Goal: Information Seeking & Learning: Compare options

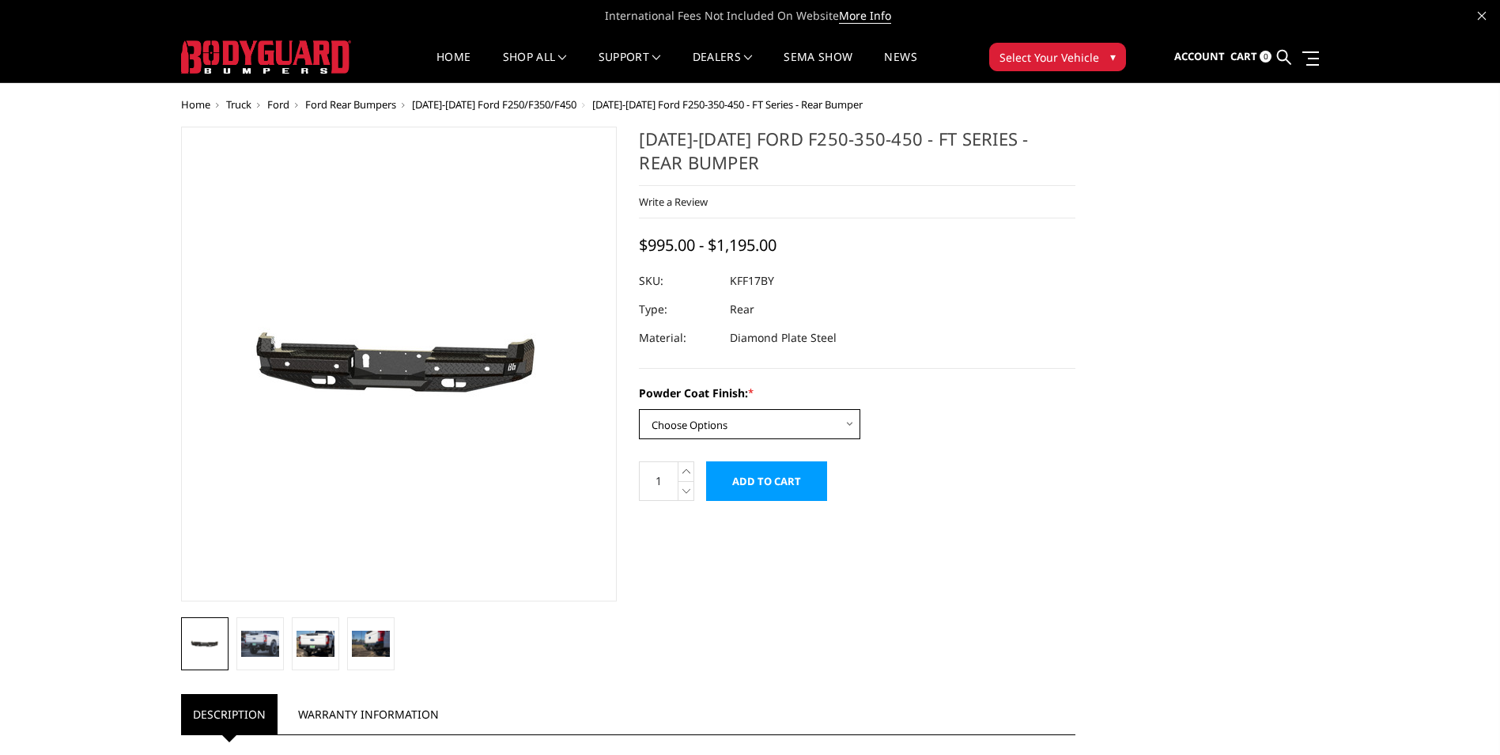
click at [691, 428] on select "Choose Options Bare Metal Gloss Black Powder Coat Textured Black Powder Coat" at bounding box center [749, 424] width 221 height 30
select select "3408"
click at [639, 409] on select "Choose Options Bare Metal Gloss Black Powder Coat Textured Black Powder Coat" at bounding box center [749, 424] width 221 height 30
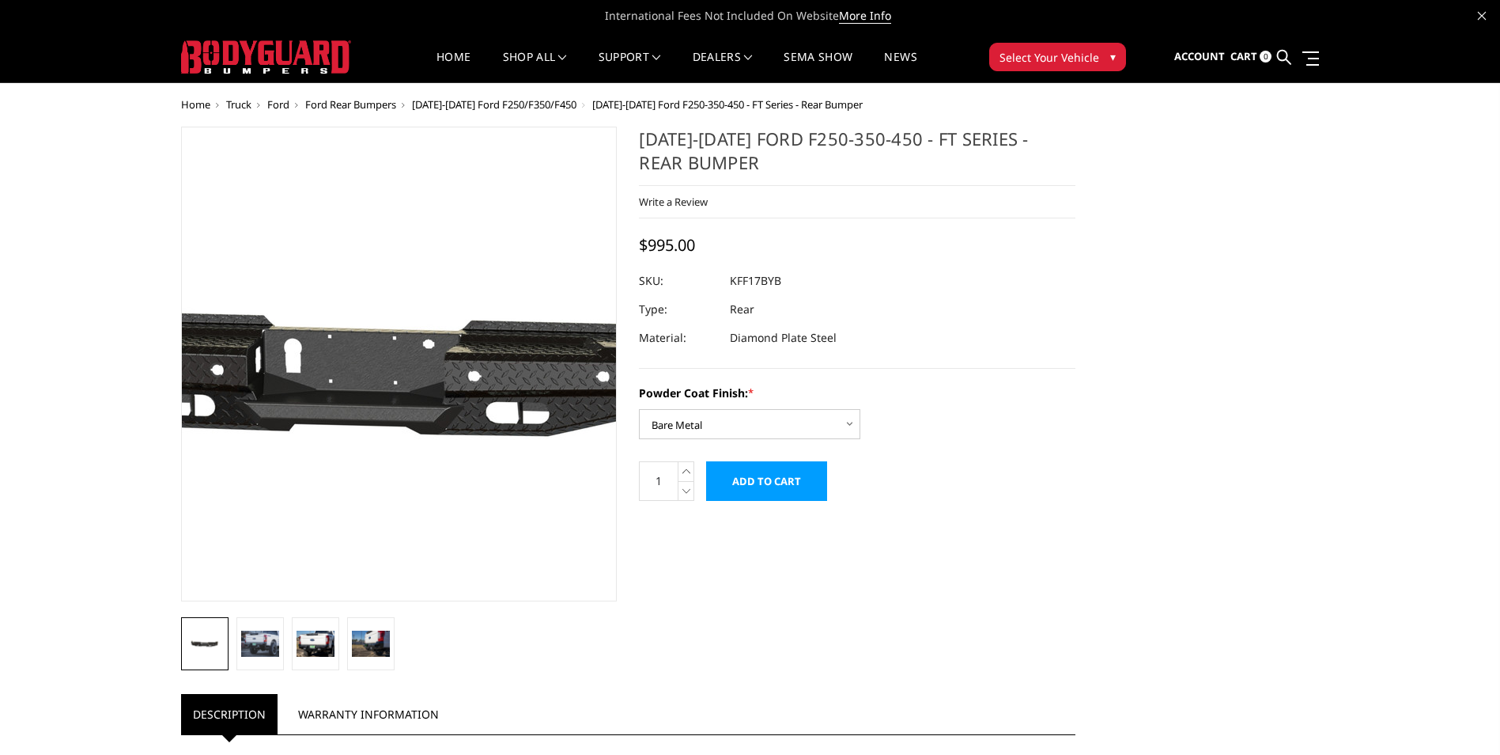
click at [417, 370] on img at bounding box center [376, 364] width 1012 height 482
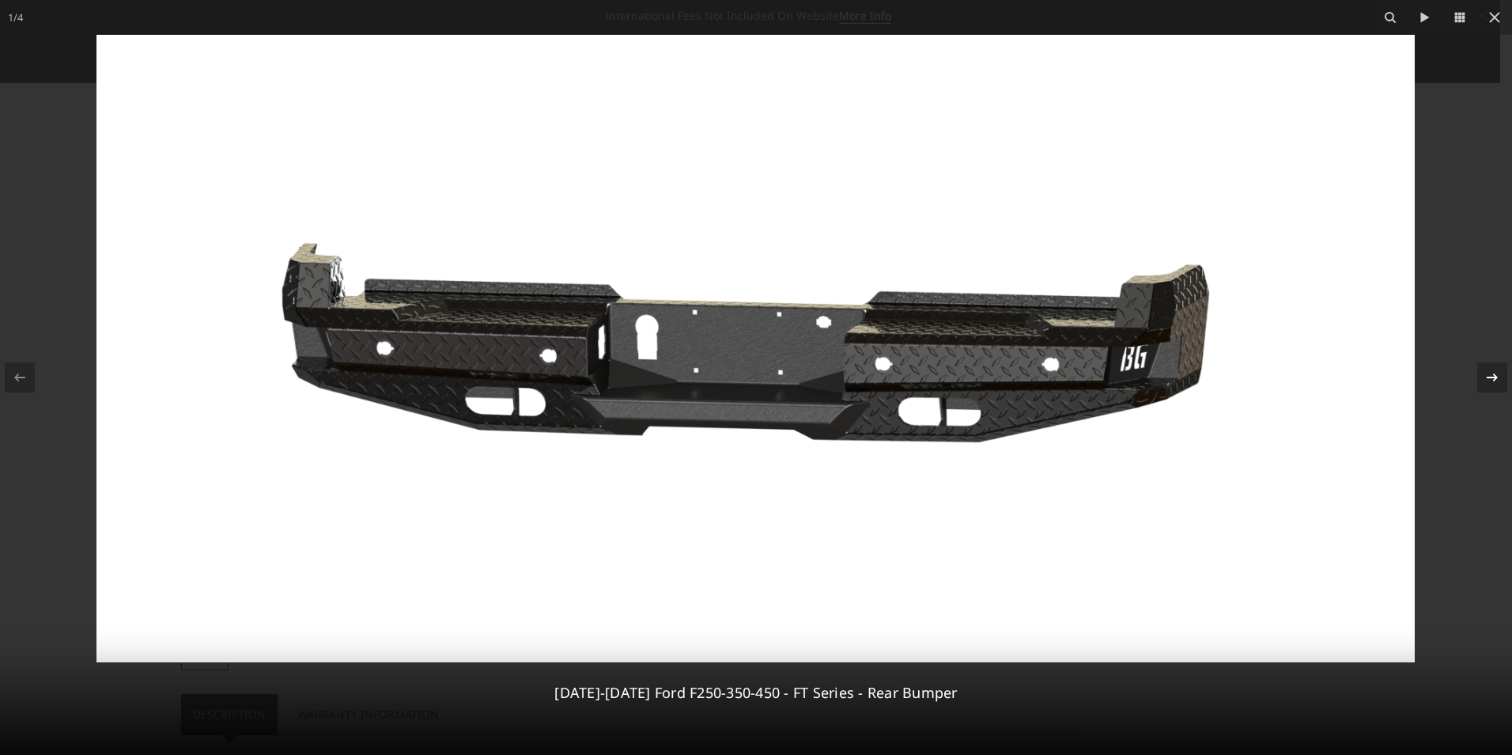
click at [1489, 377] on icon at bounding box center [1492, 377] width 19 height 19
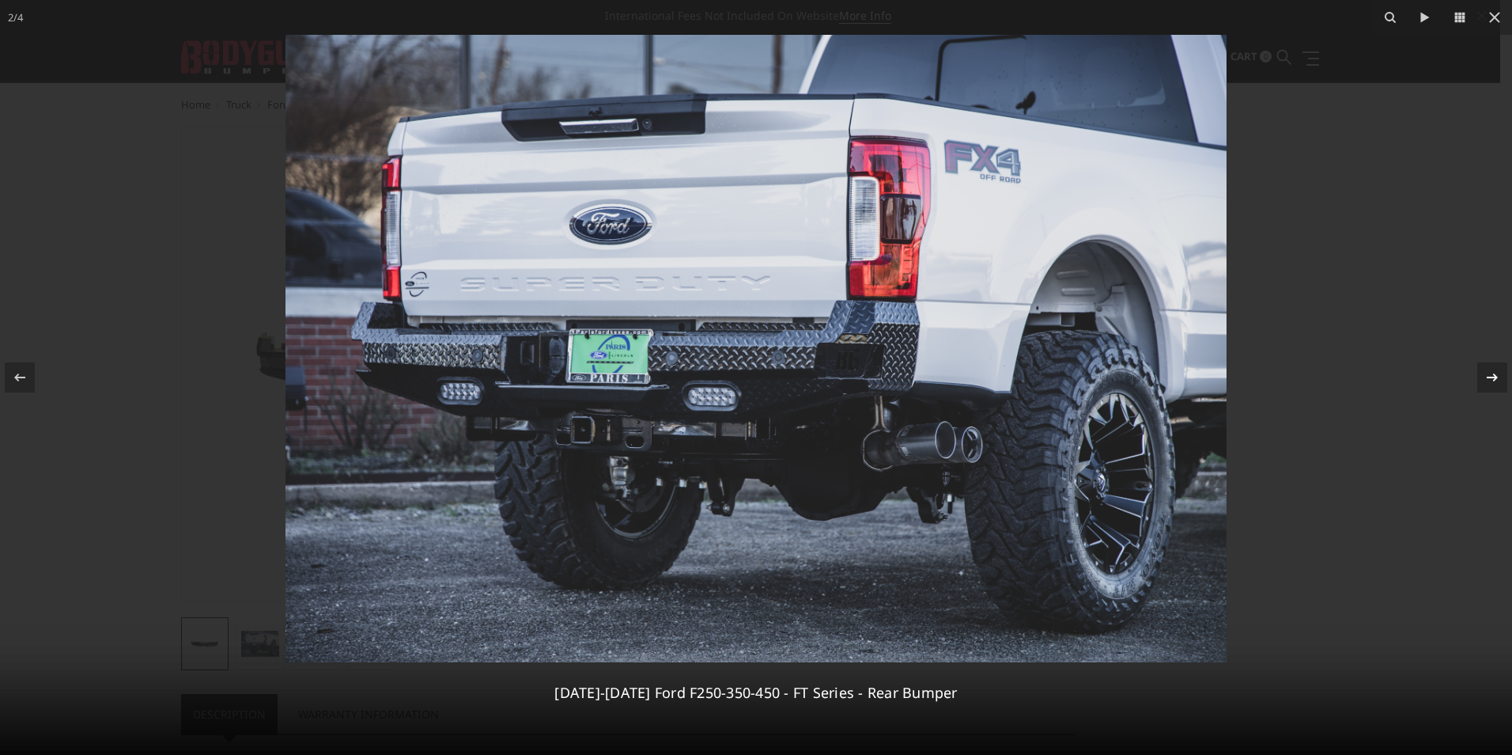
click at [1489, 377] on div "2 / 4 2017-2022 Ford F250-350-450 - FT Series - Rear Bumper" at bounding box center [756, 377] width 1512 height 755
click at [1489, 377] on icon at bounding box center [1492, 377] width 19 height 19
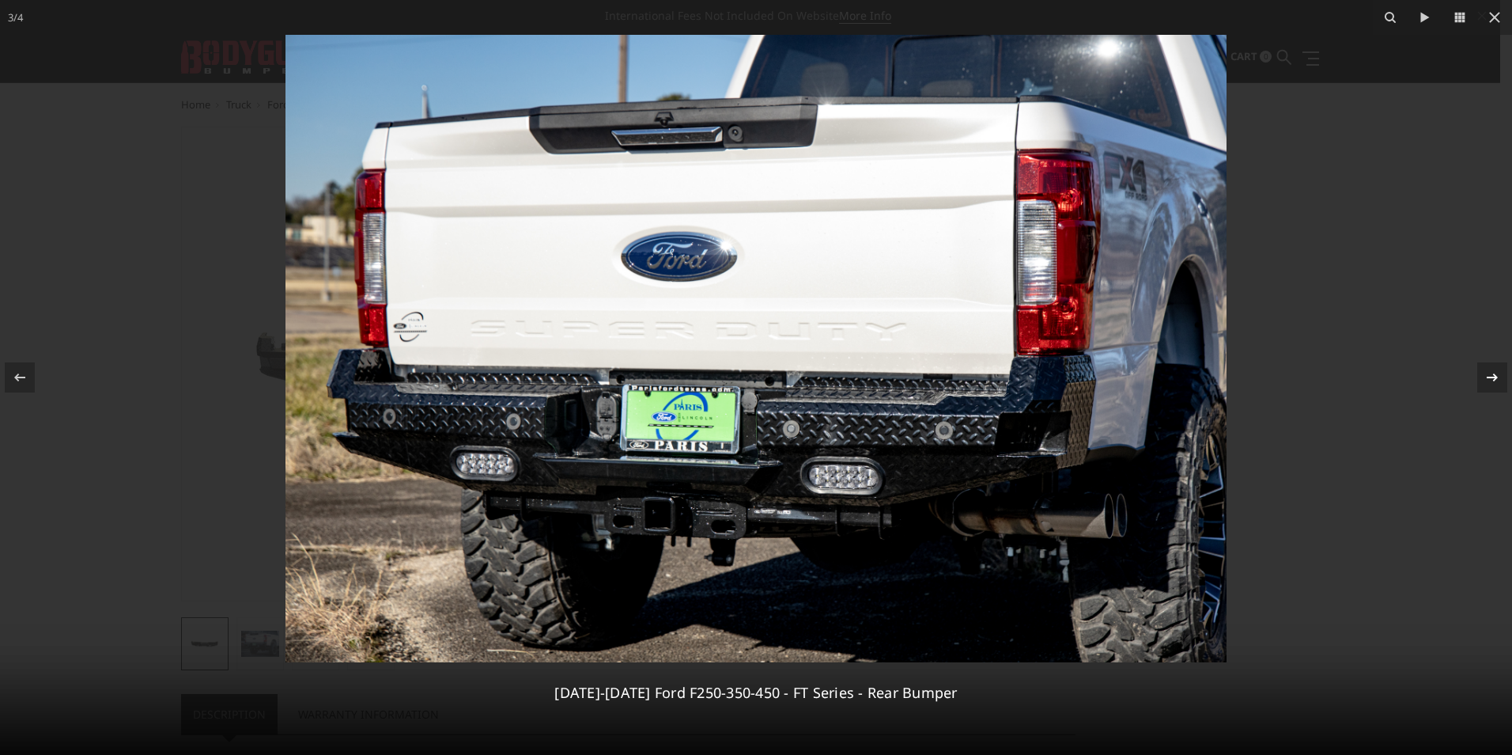
click at [1489, 379] on icon at bounding box center [1492, 377] width 19 height 19
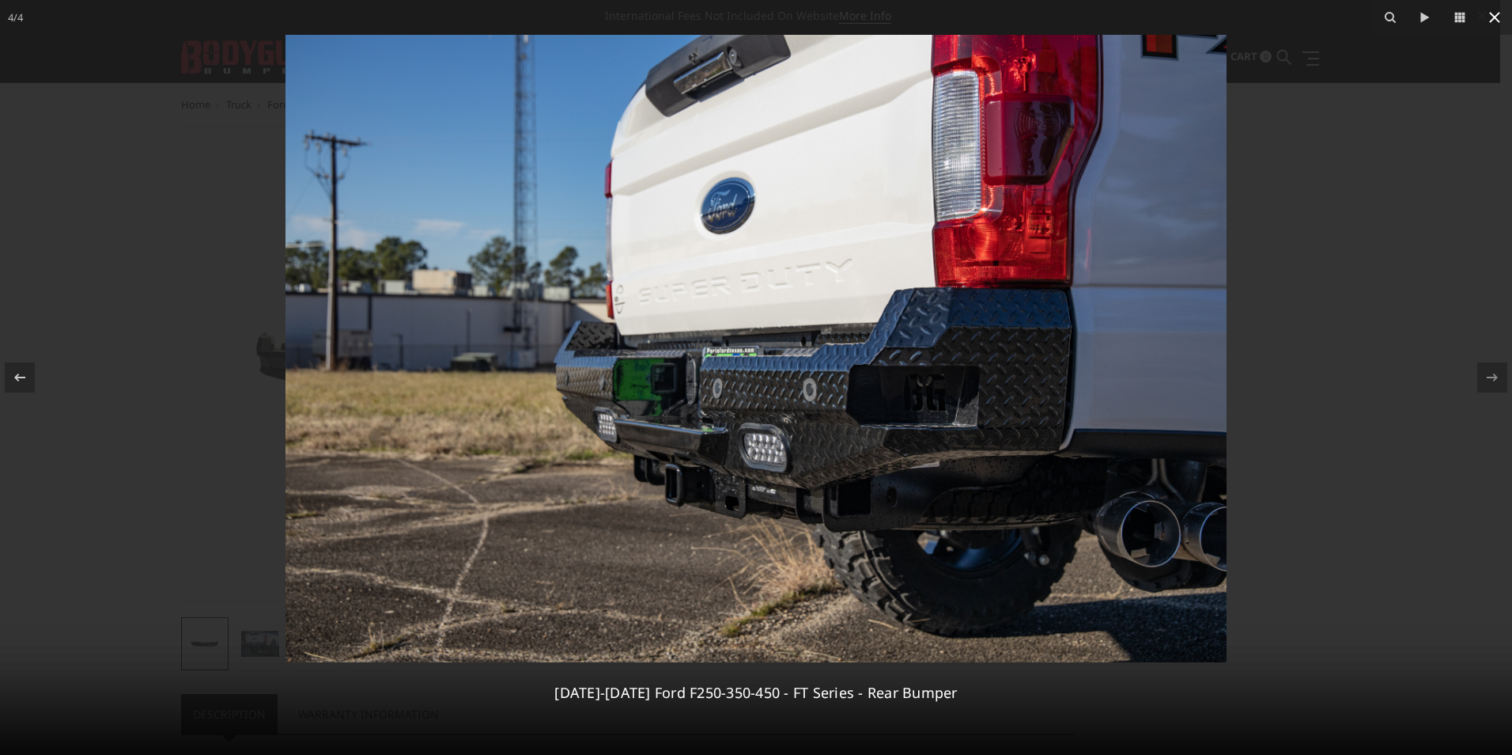
click at [1498, 7] on button at bounding box center [1495, 17] width 35 height 35
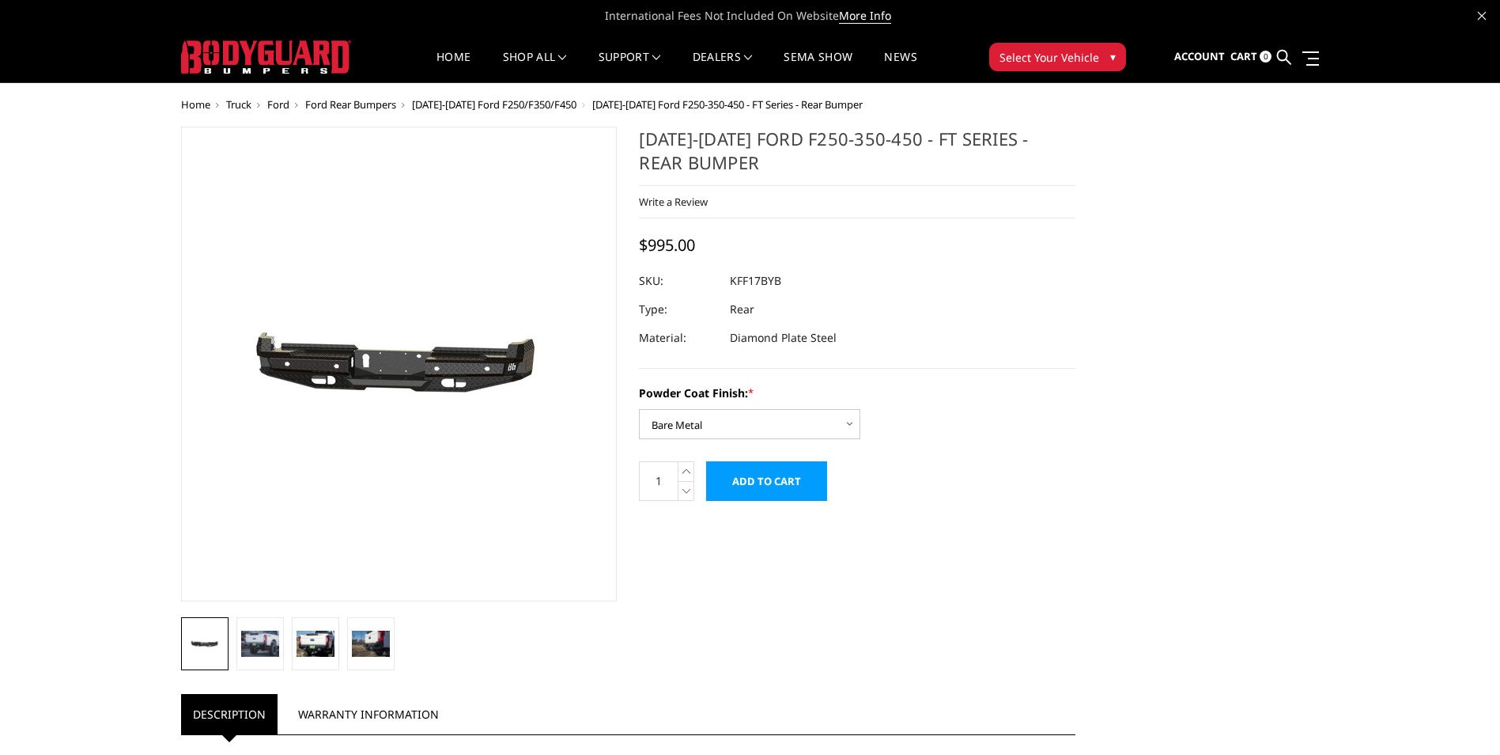
click at [499, 105] on span "[DATE]-[DATE] Ford F250/F350/F450" at bounding box center [494, 104] width 165 height 14
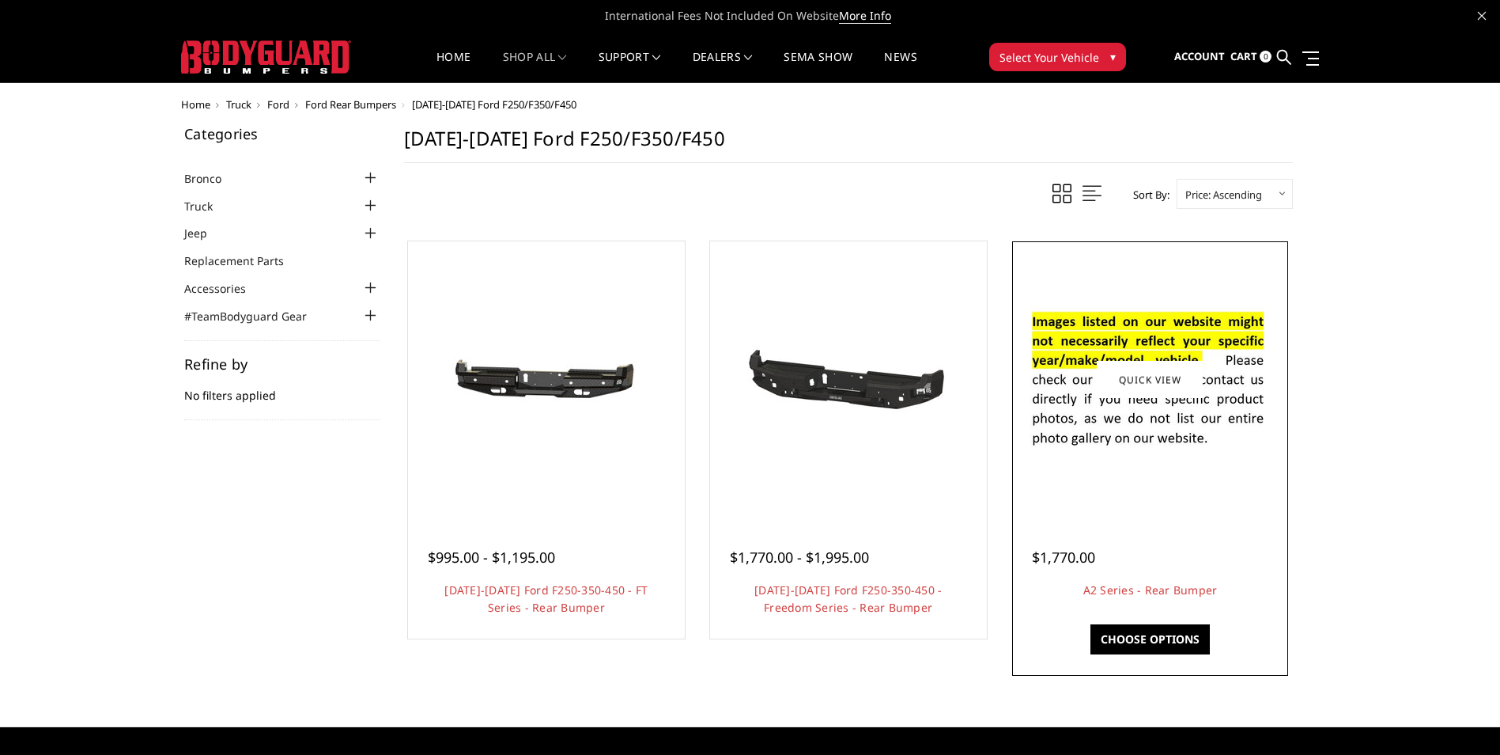
click at [1168, 482] on div at bounding box center [1150, 379] width 269 height 269
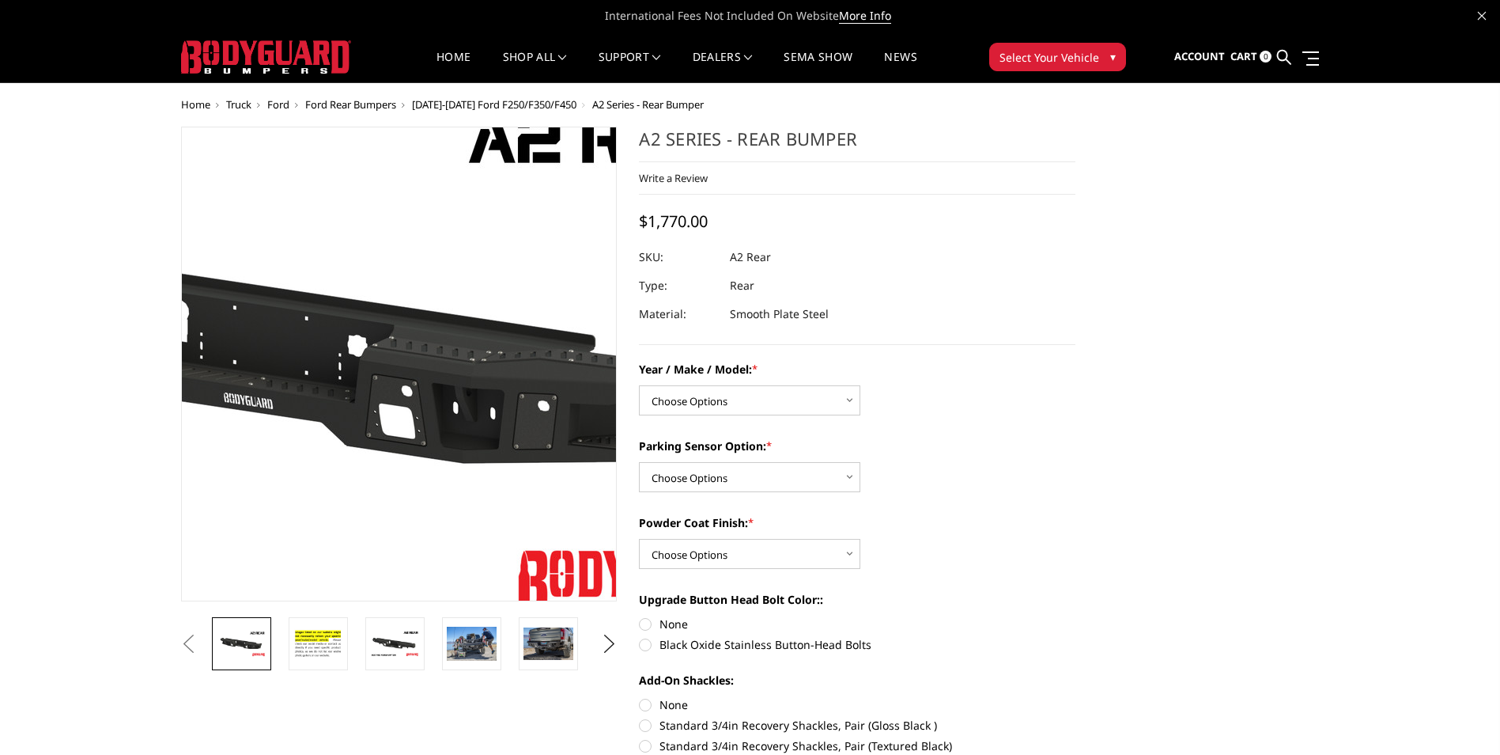
click at [479, 394] on img at bounding box center [295, 358] width 1012 height 569
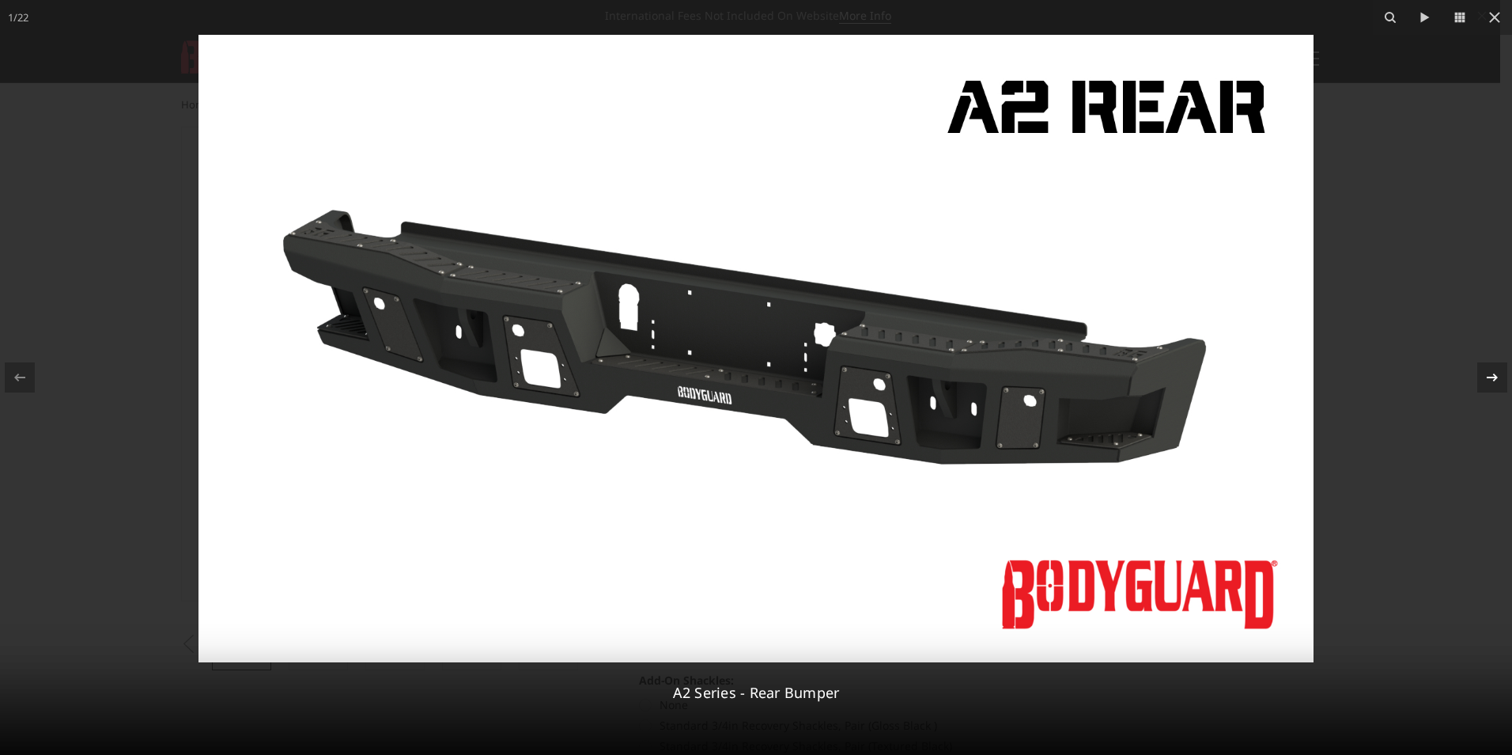
click at [1492, 379] on icon at bounding box center [1492, 377] width 19 height 19
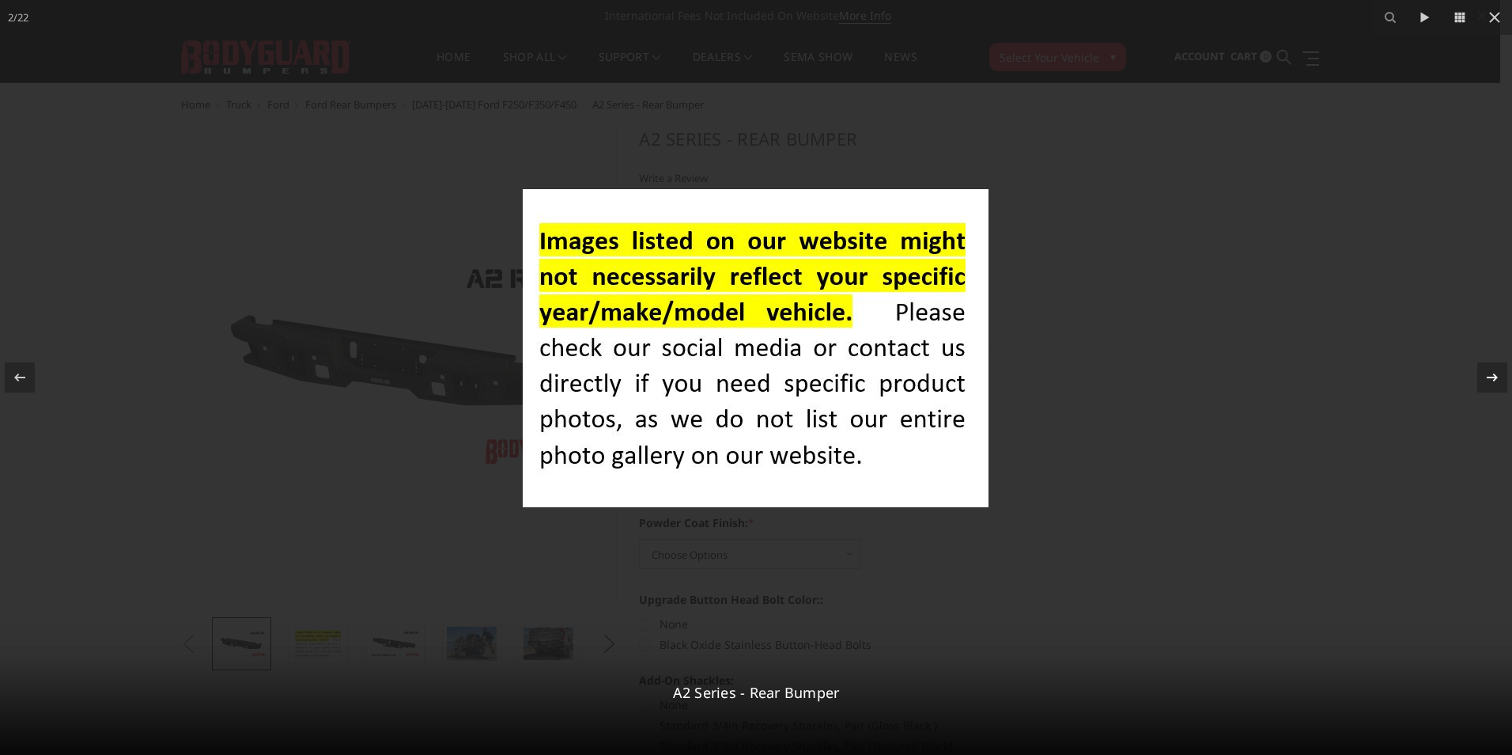
click at [1492, 379] on icon at bounding box center [1492, 377] width 19 height 19
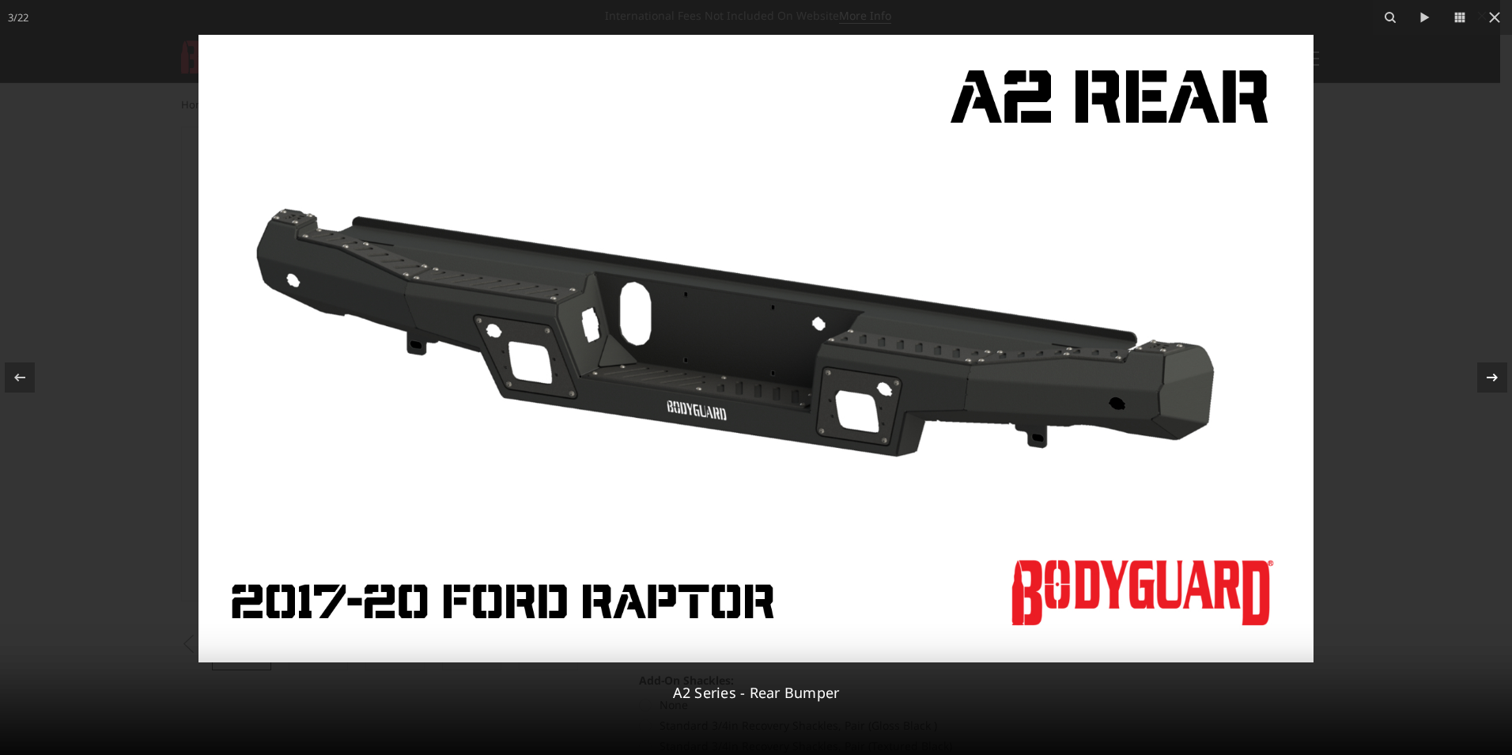
click at [1492, 379] on icon at bounding box center [1492, 377] width 19 height 19
click at [1489, 379] on icon at bounding box center [1492, 377] width 19 height 19
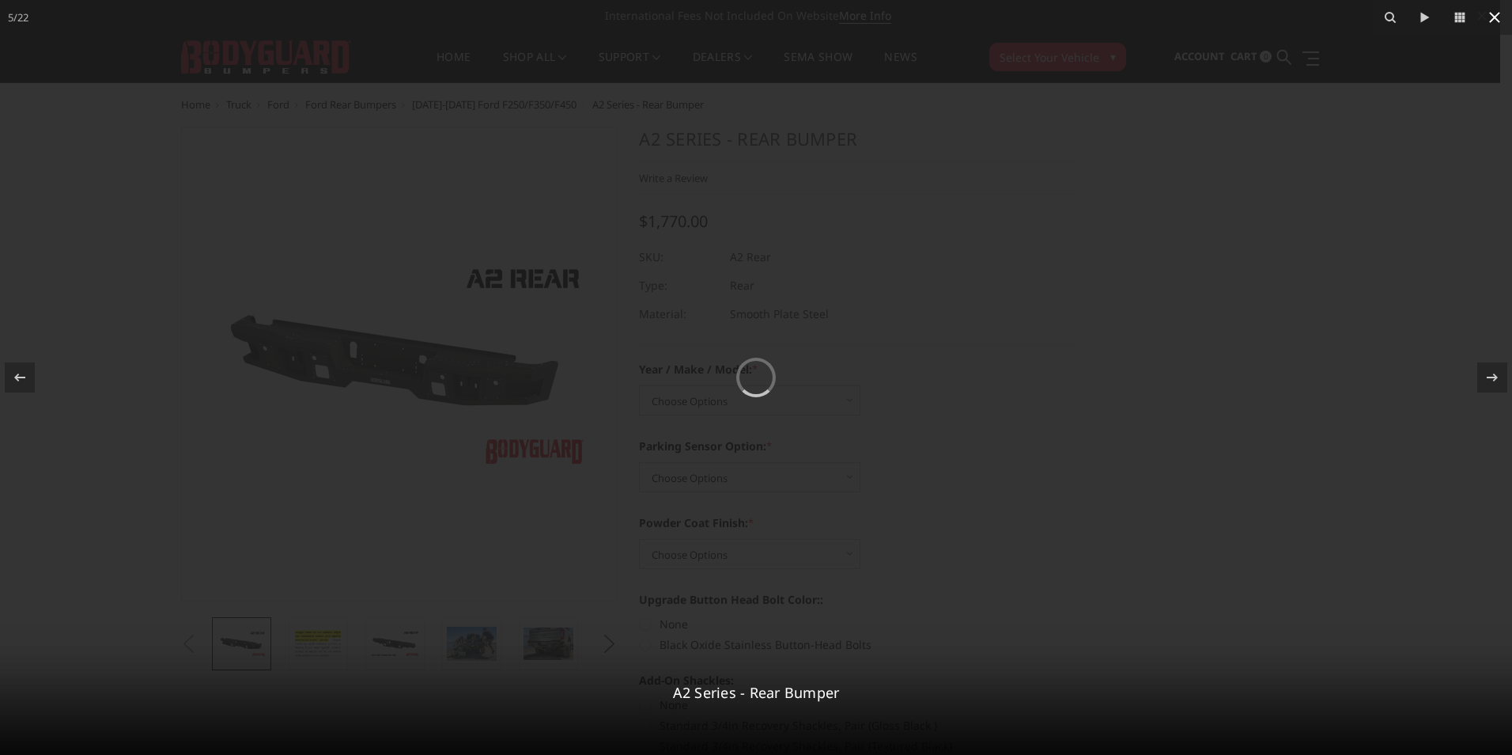
click at [1500, 14] on button at bounding box center [1495, 17] width 35 height 35
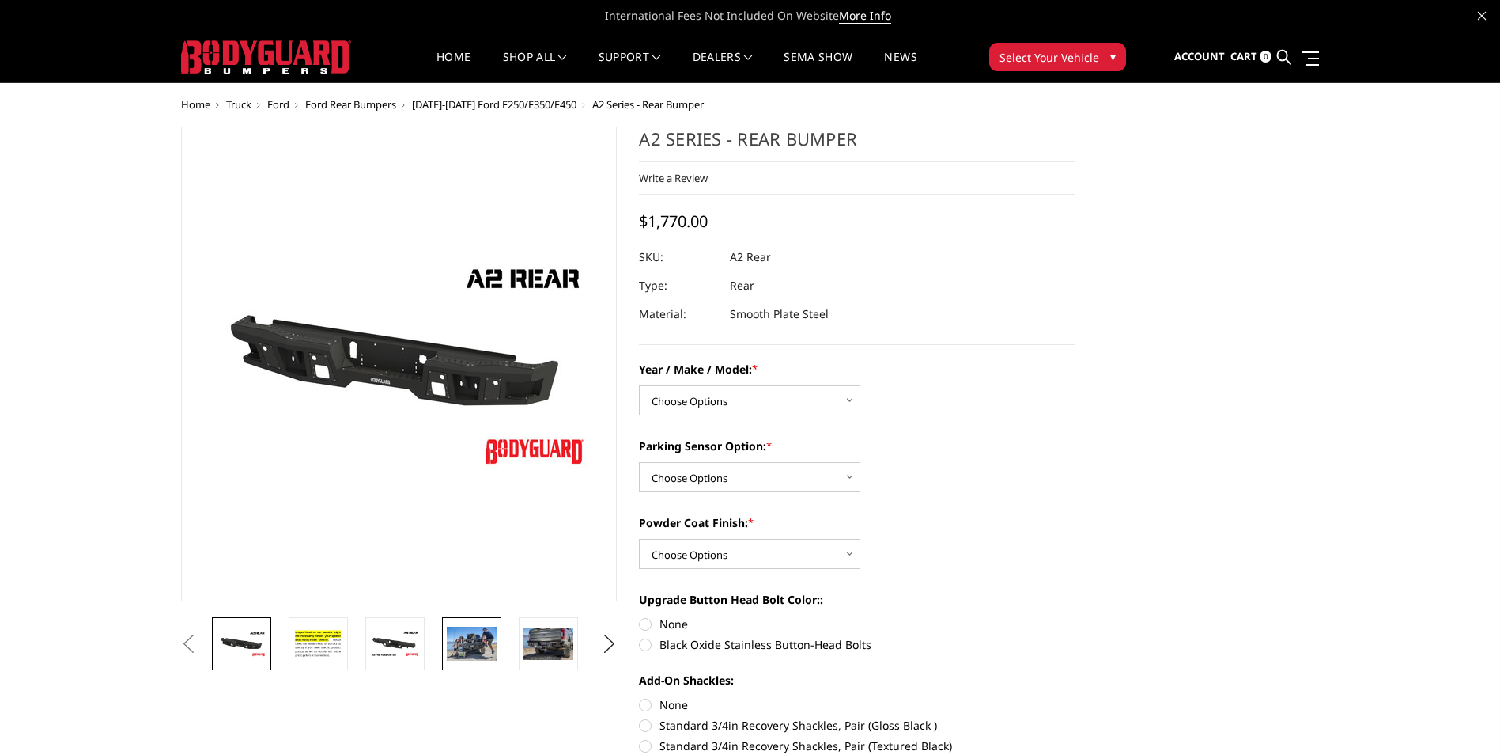
click at [475, 645] on img at bounding box center [472, 642] width 50 height 33
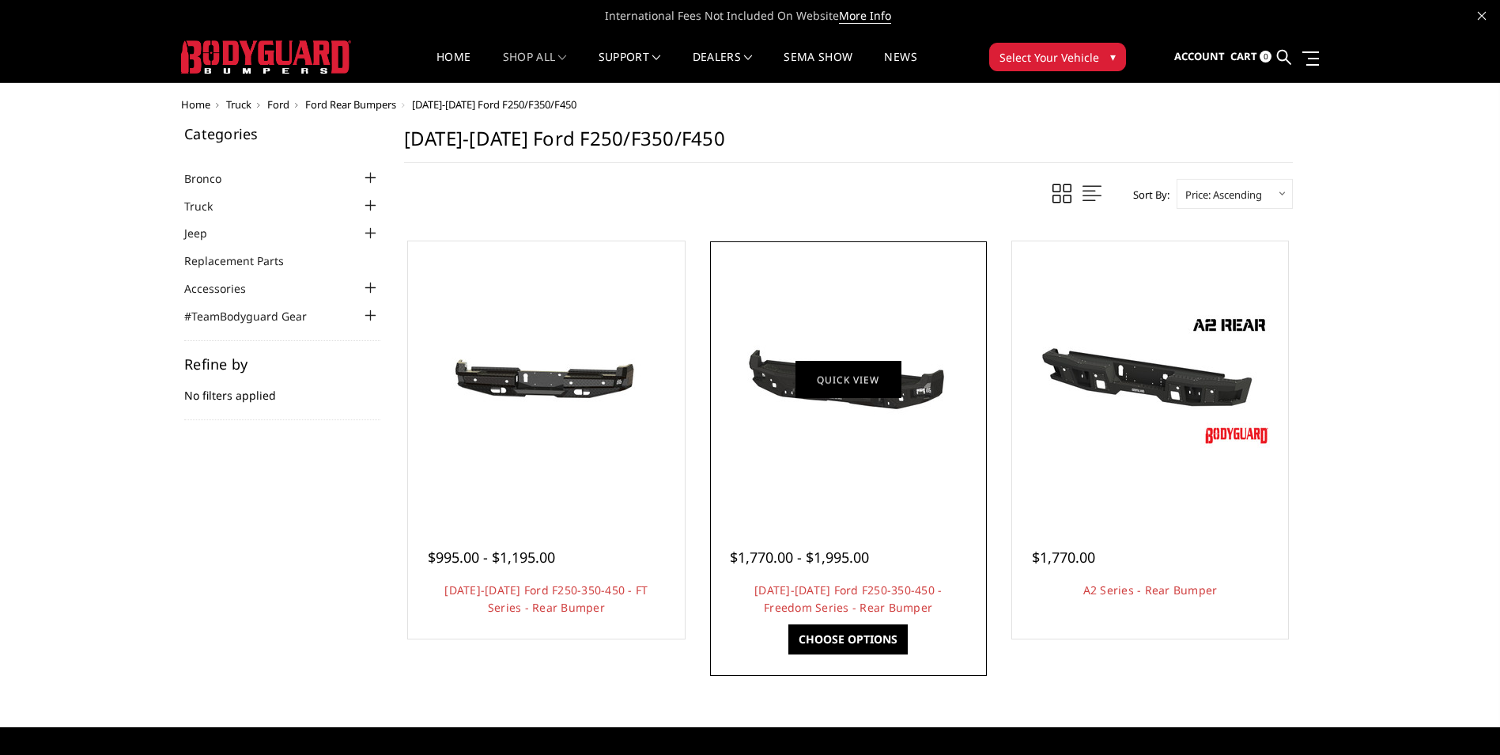
click at [831, 380] on link "Quick view" at bounding box center [849, 379] width 106 height 37
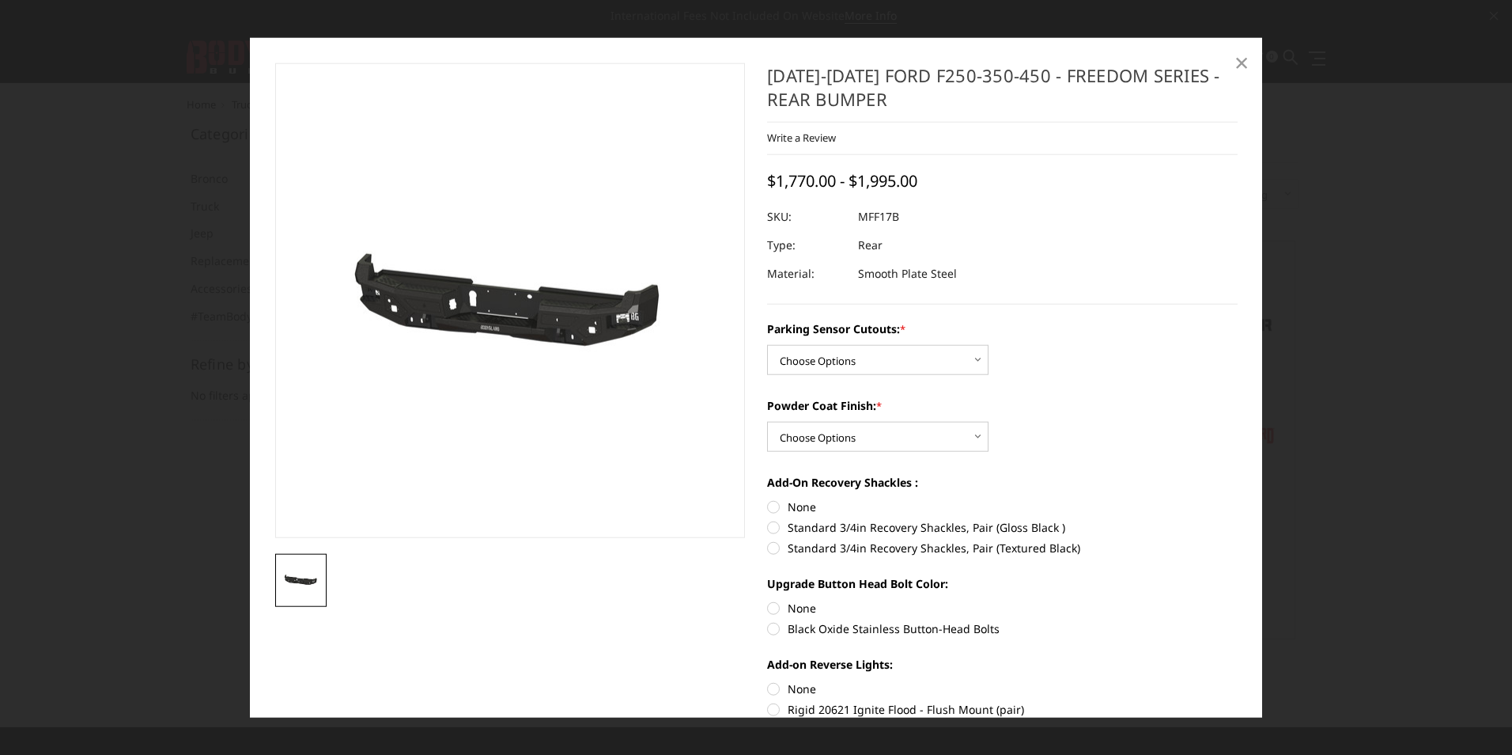
click at [1248, 60] on span "×" at bounding box center [1242, 61] width 14 height 34
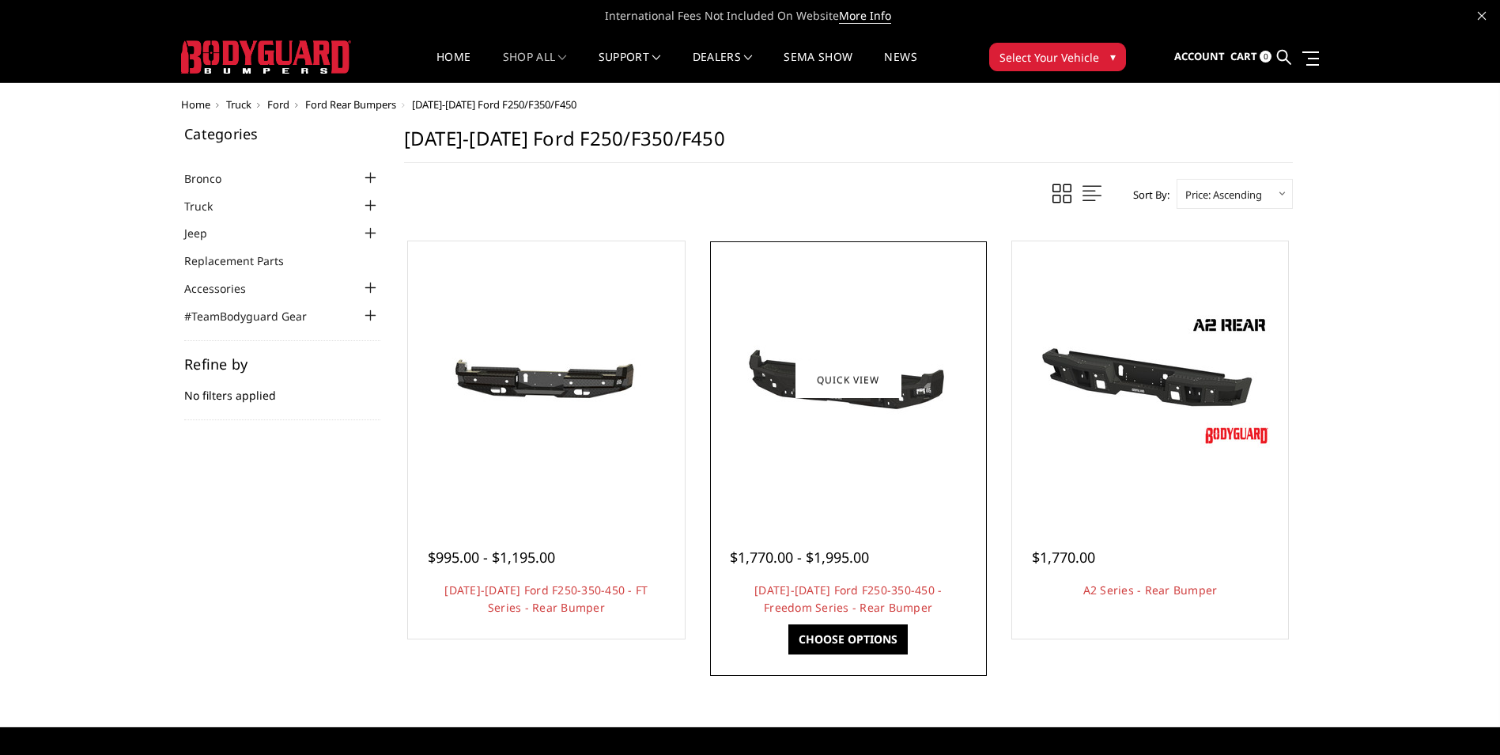
click at [812, 555] on span "$1,770.00 - $1,995.00" at bounding box center [799, 556] width 139 height 19
click at [856, 588] on link "[DATE]-[DATE] Ford F250-350-450 - Freedom Series - Rear Bumper" at bounding box center [848, 598] width 187 height 32
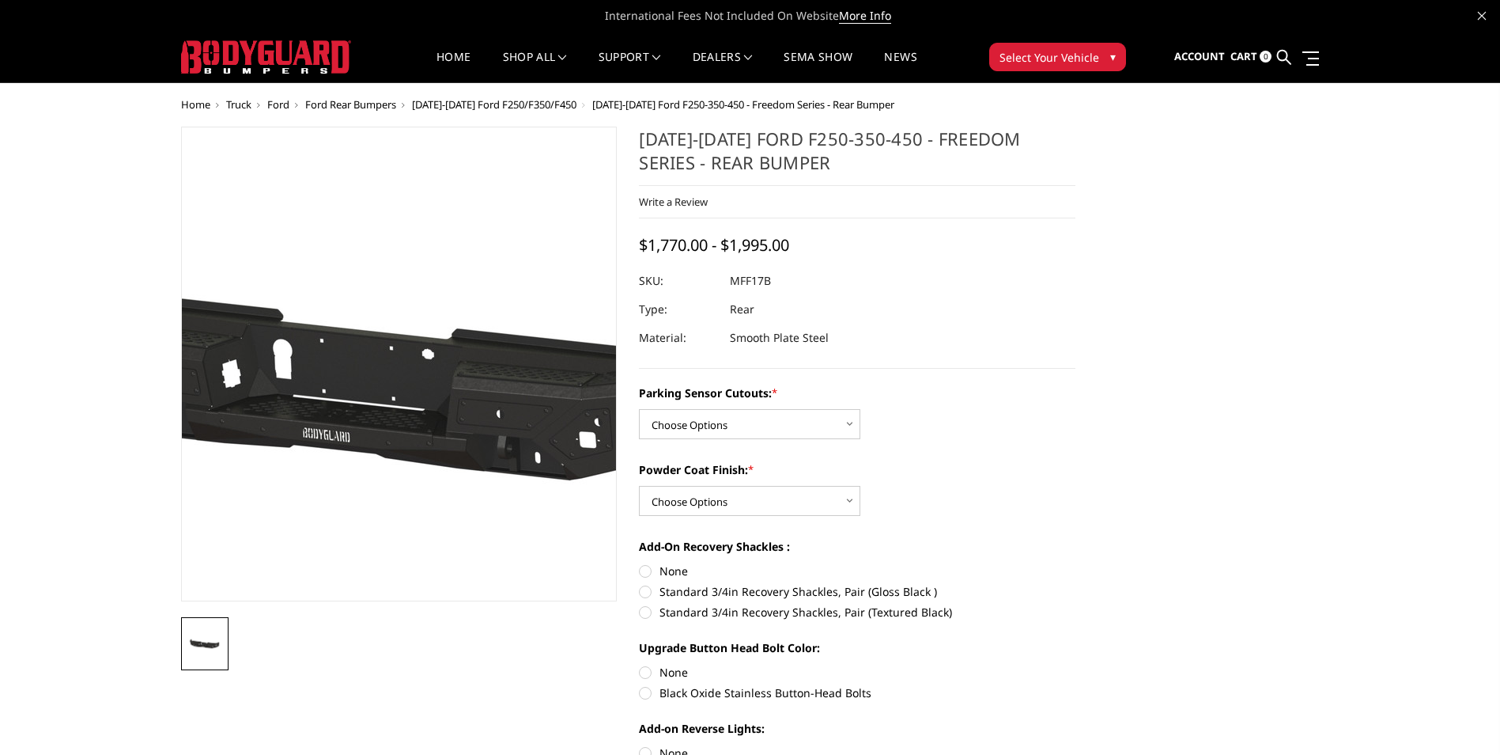
click at [414, 399] on img at bounding box center [378, 364] width 1012 height 482
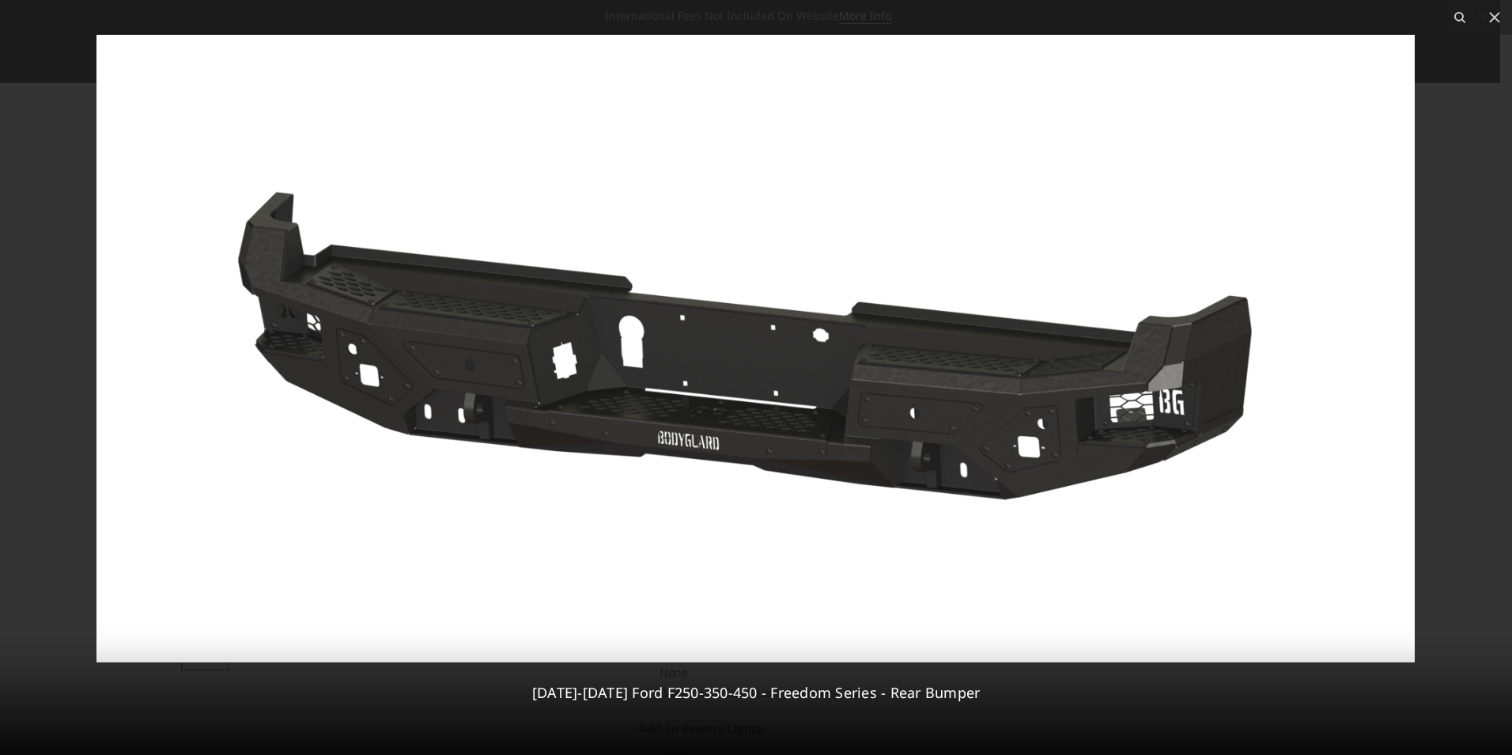
click at [1097, 400] on img at bounding box center [755, 348] width 1319 height 627
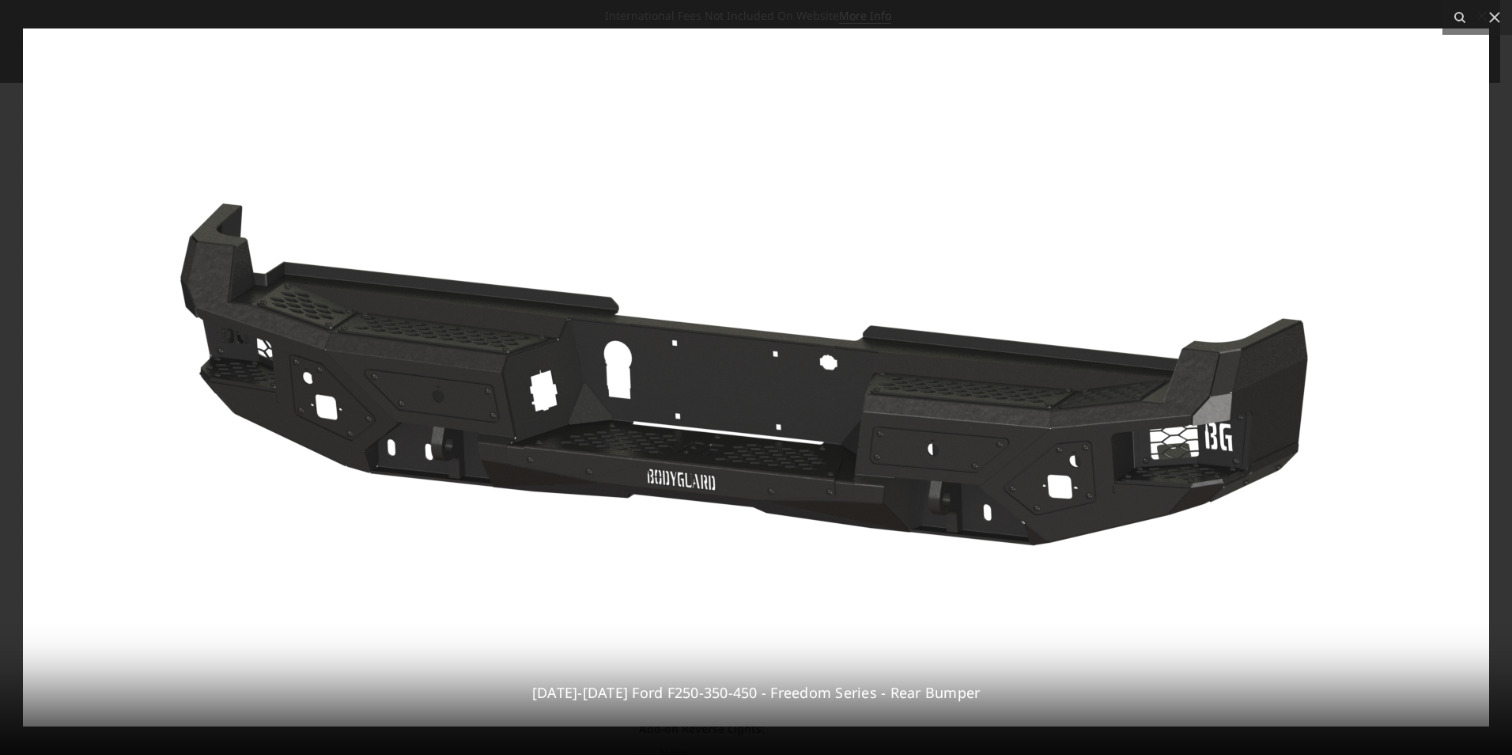
click at [1097, 400] on img at bounding box center [756, 377] width 1466 height 698
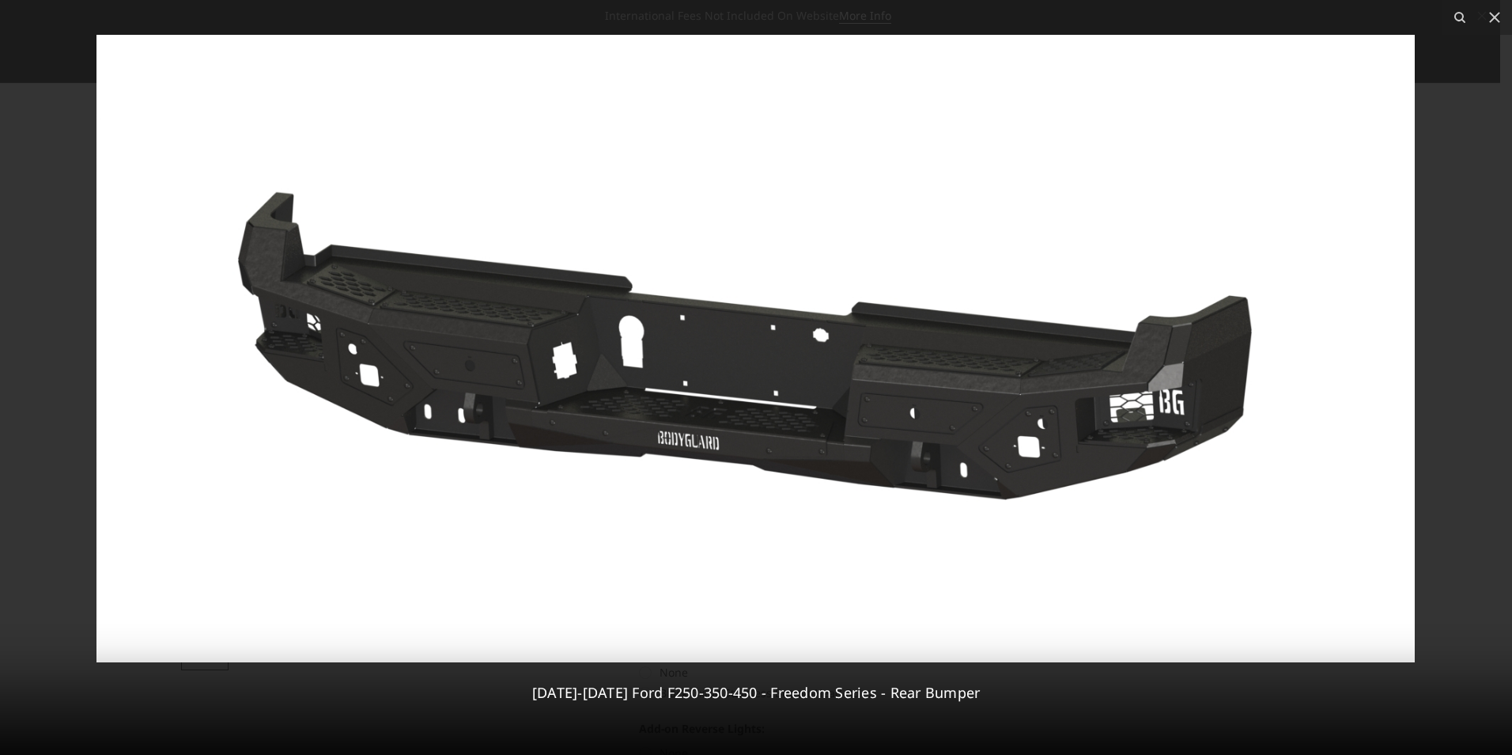
click at [1444, 361] on div at bounding box center [756, 377] width 1512 height 755
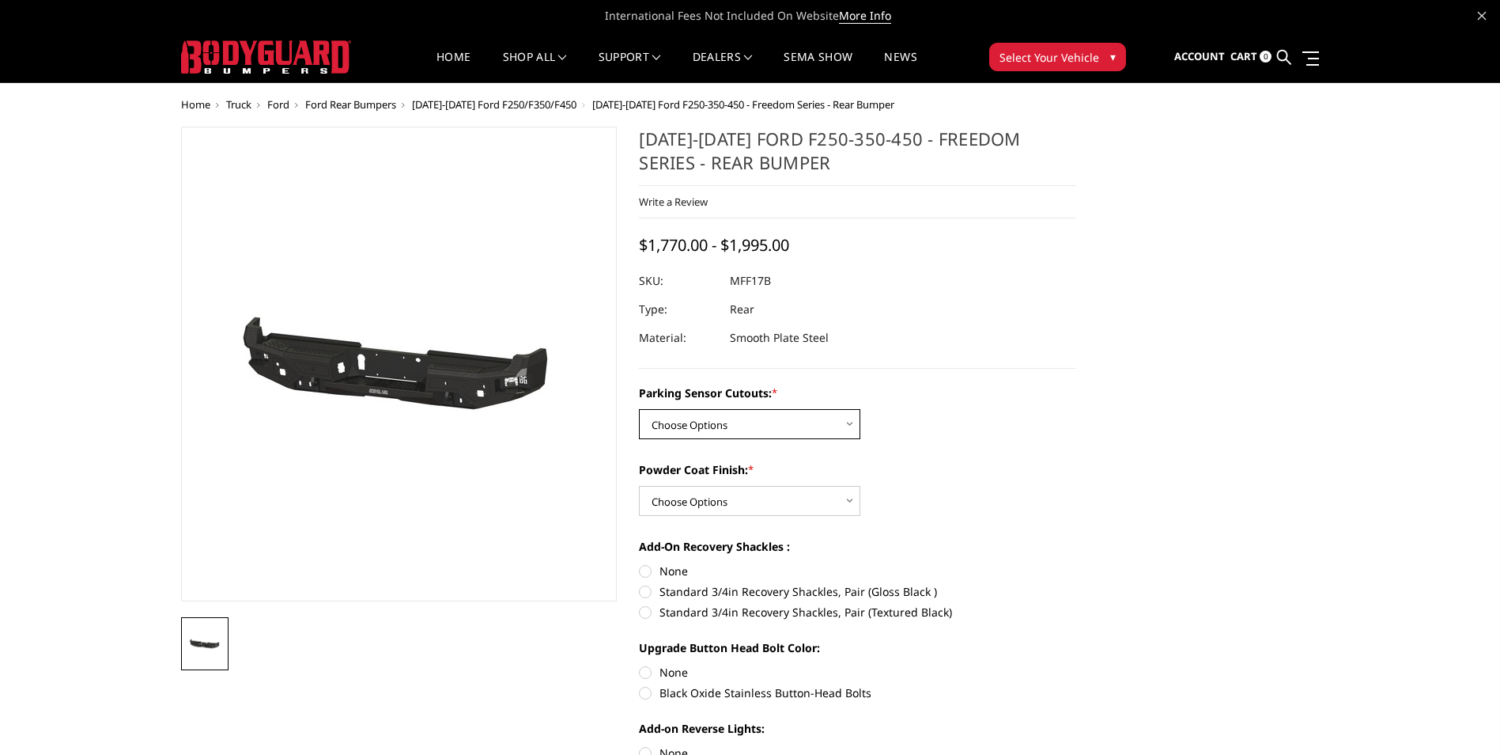
click at [741, 418] on select "Choose Options No - Without Parking Sensor Cutouts Yes - With Parking Sensor Cu…" at bounding box center [749, 424] width 221 height 30
select select "3074"
click at [639, 409] on select "Choose Options No - Without Parking Sensor Cutouts Yes - With Parking Sensor Cu…" at bounding box center [749, 424] width 221 height 30
click at [721, 505] on select "Choose Options Bare Metal Texture Black Powder Coat" at bounding box center [749, 501] width 221 height 30
select select "3075"
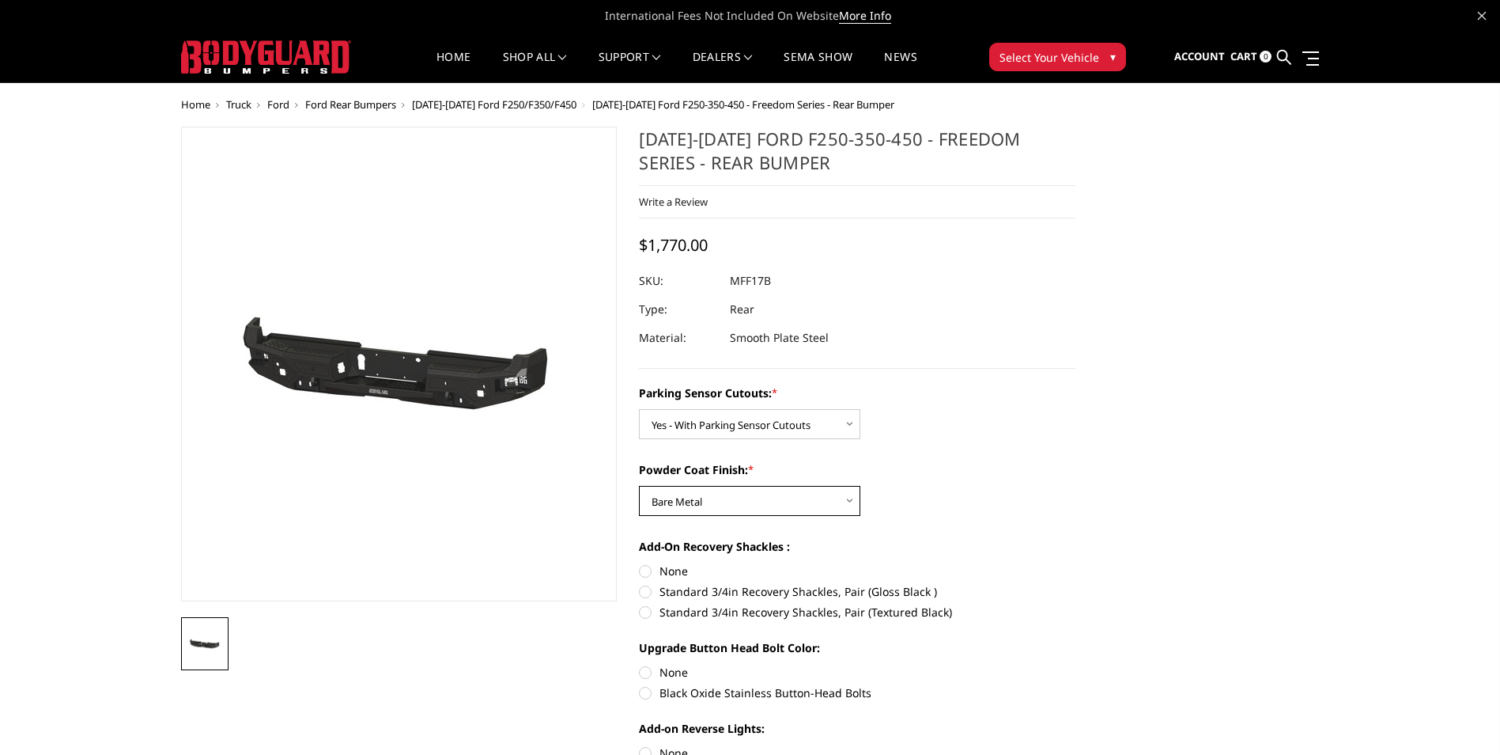
click at [639, 486] on select "Choose Options Bare Metal Texture Black Powder Coat" at bounding box center [749, 501] width 221 height 30
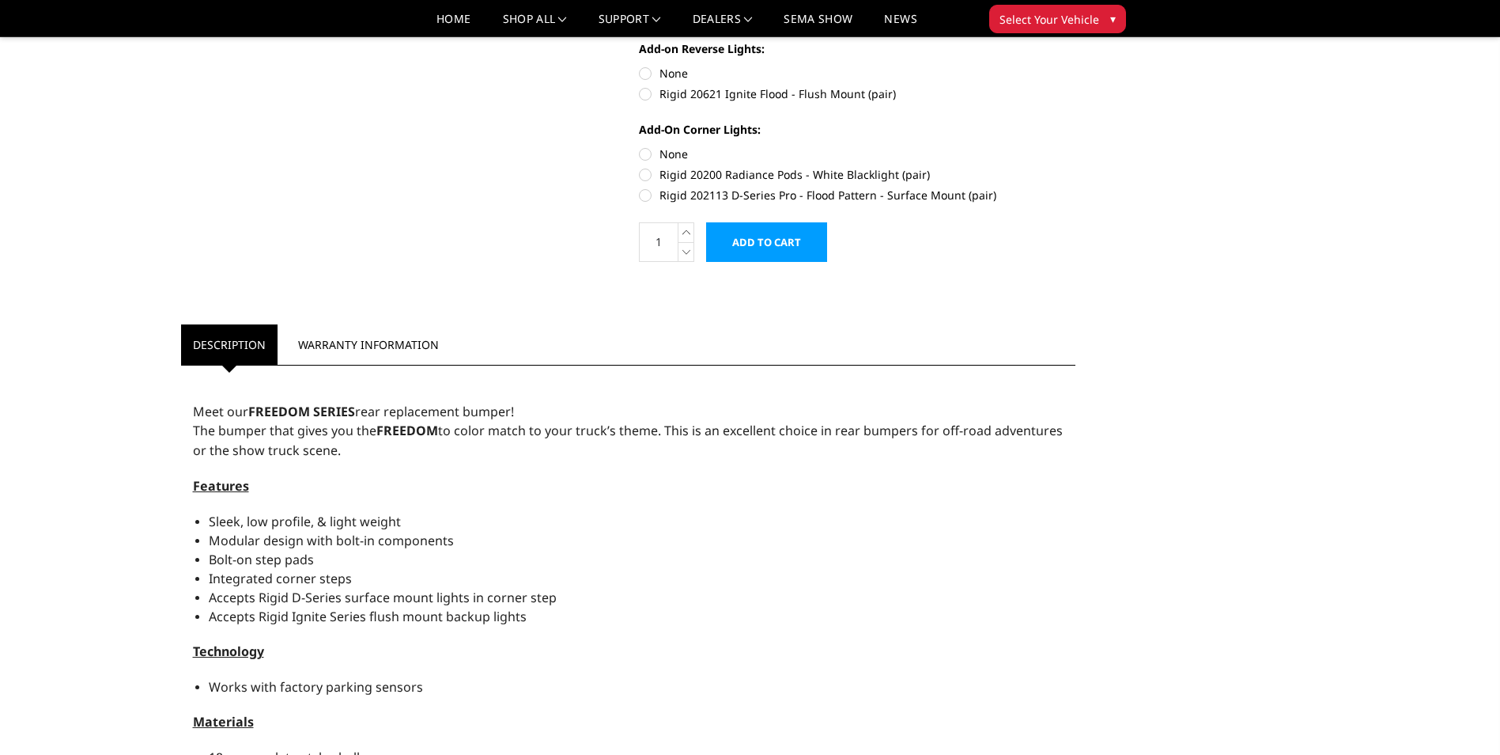
scroll to position [158, 0]
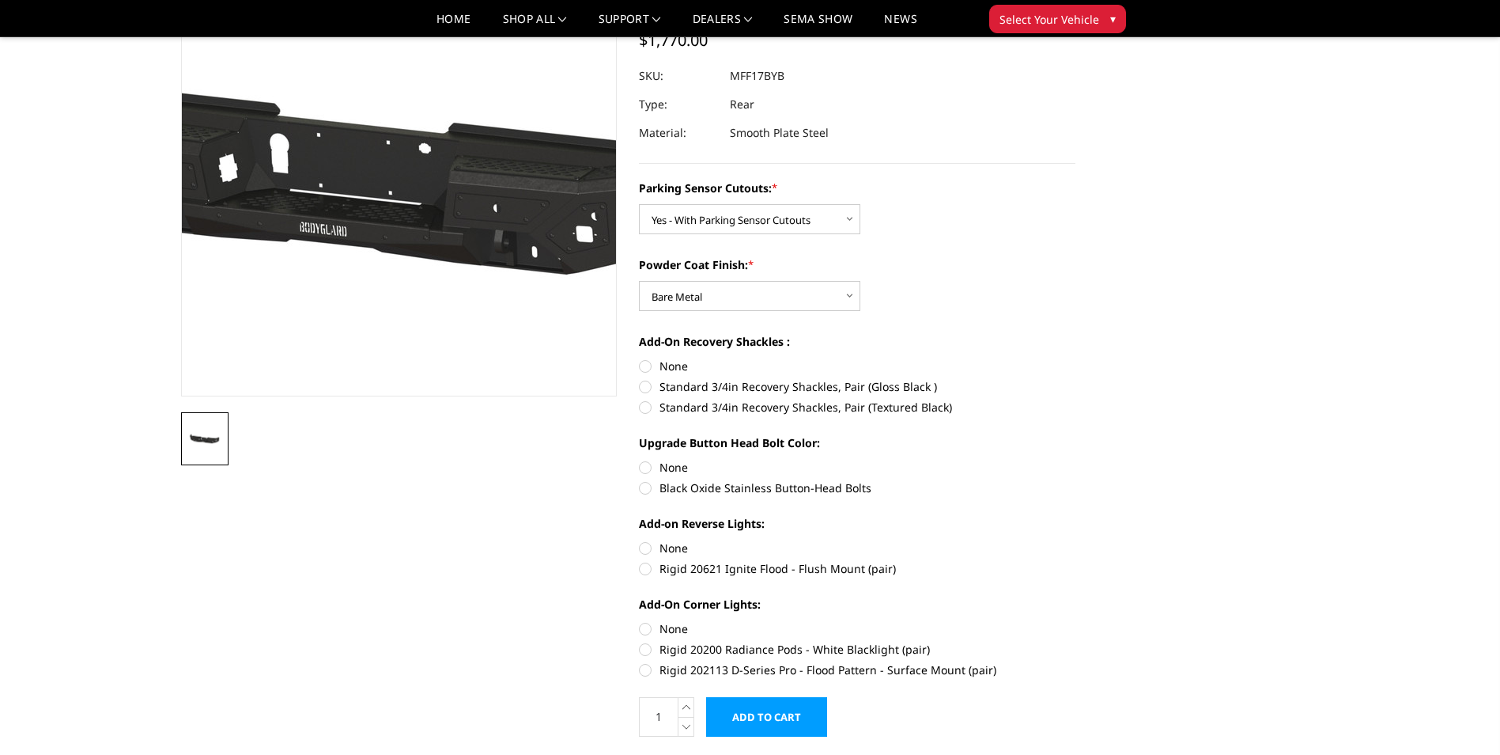
click at [418, 230] on img at bounding box center [375, 159] width 1012 height 482
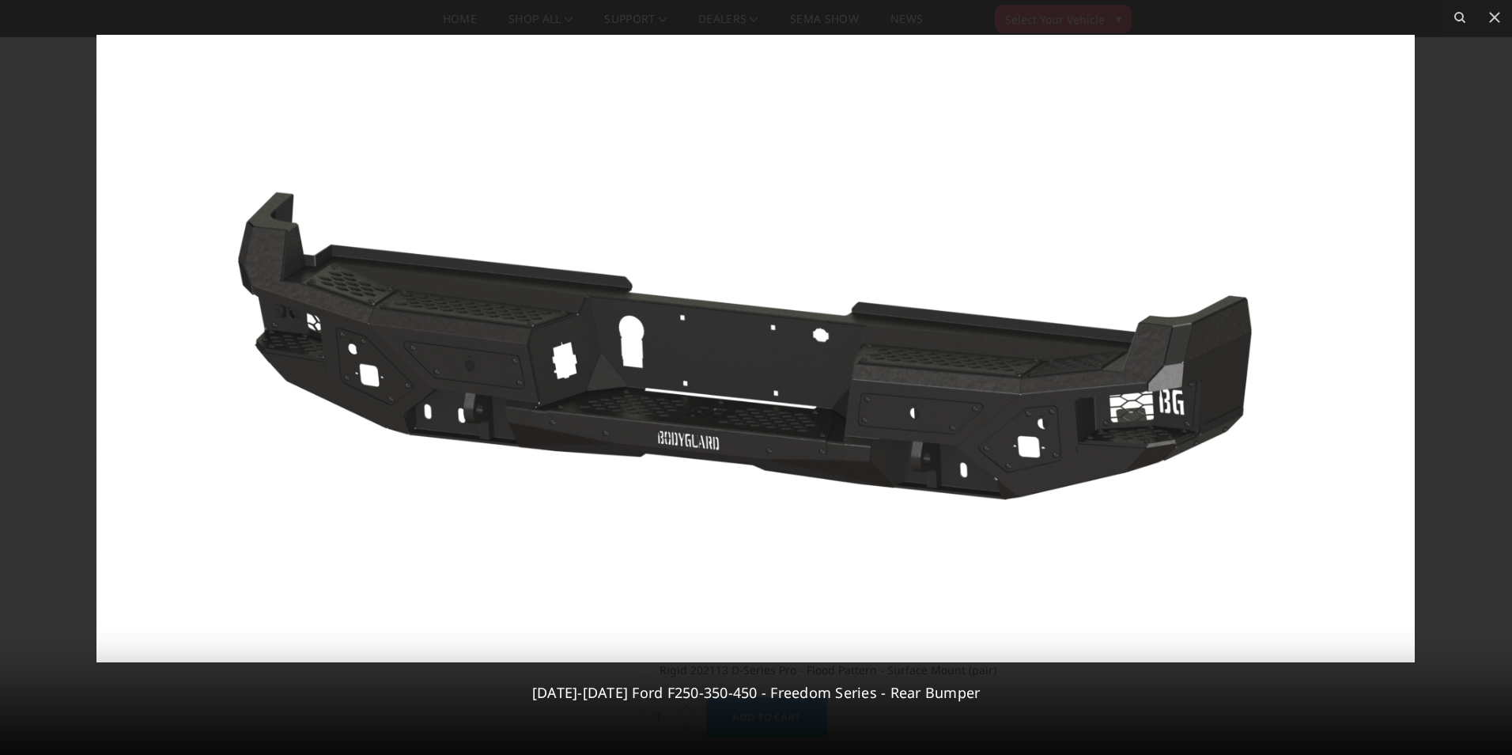
click at [1451, 297] on div at bounding box center [756, 377] width 1512 height 755
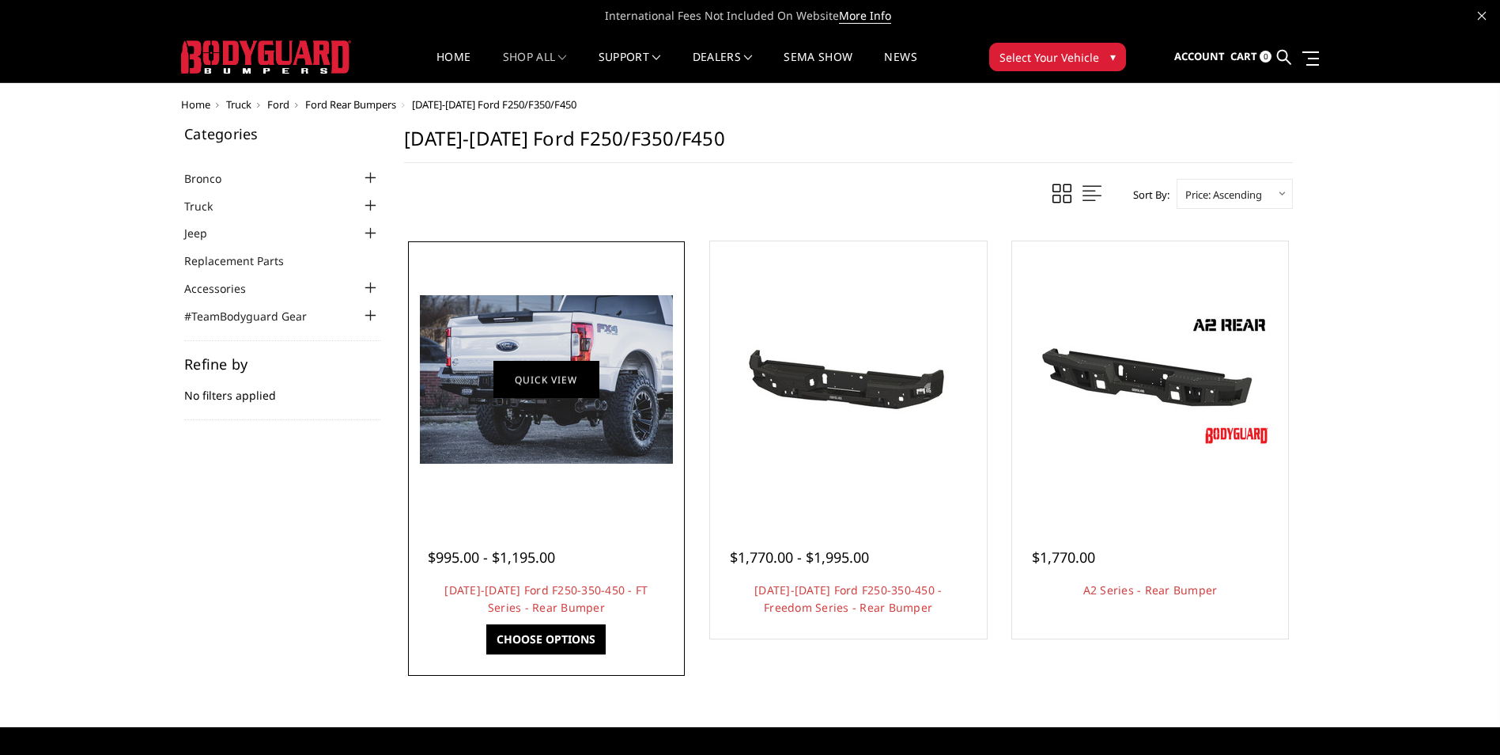
click at [543, 382] on link "Quick view" at bounding box center [547, 379] width 106 height 37
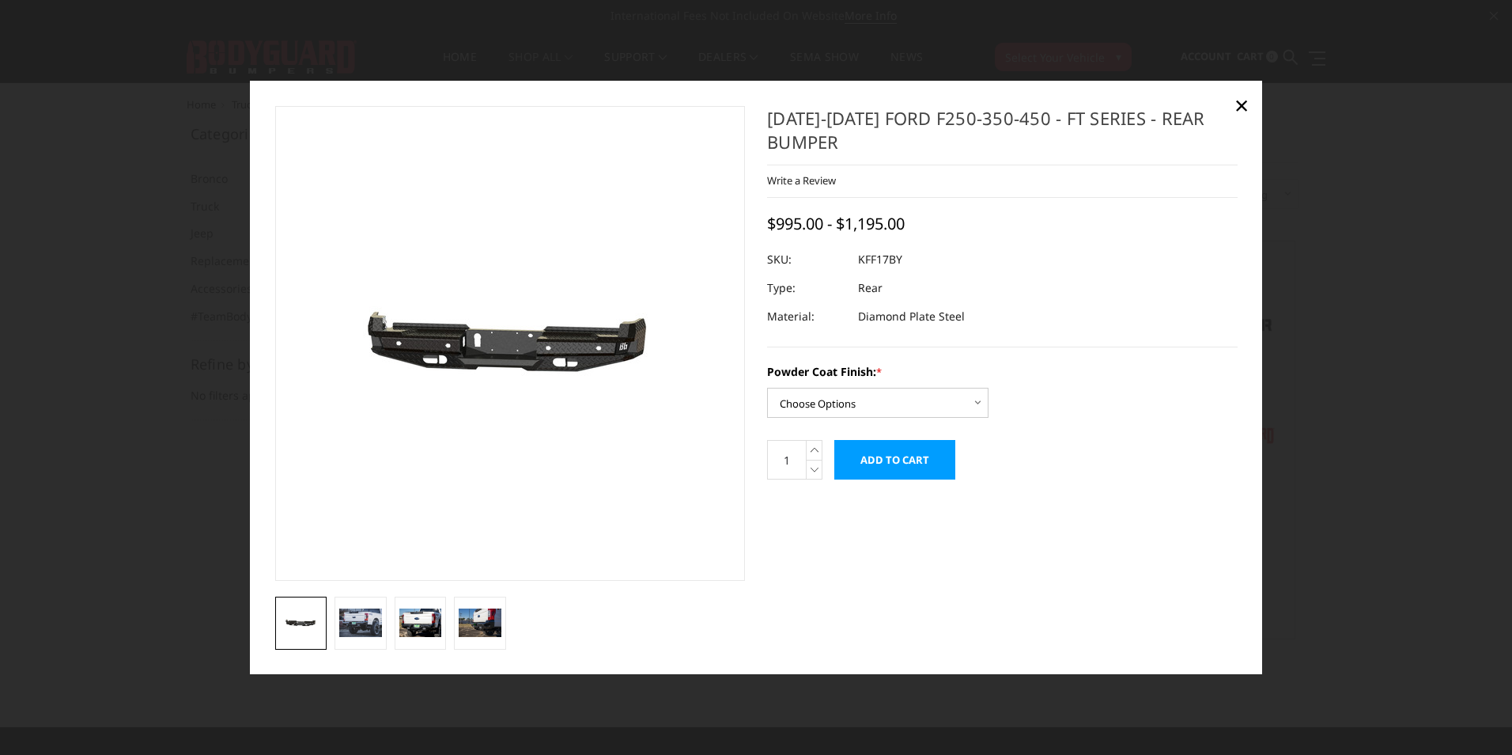
click at [1368, 329] on div at bounding box center [756, 377] width 1512 height 755
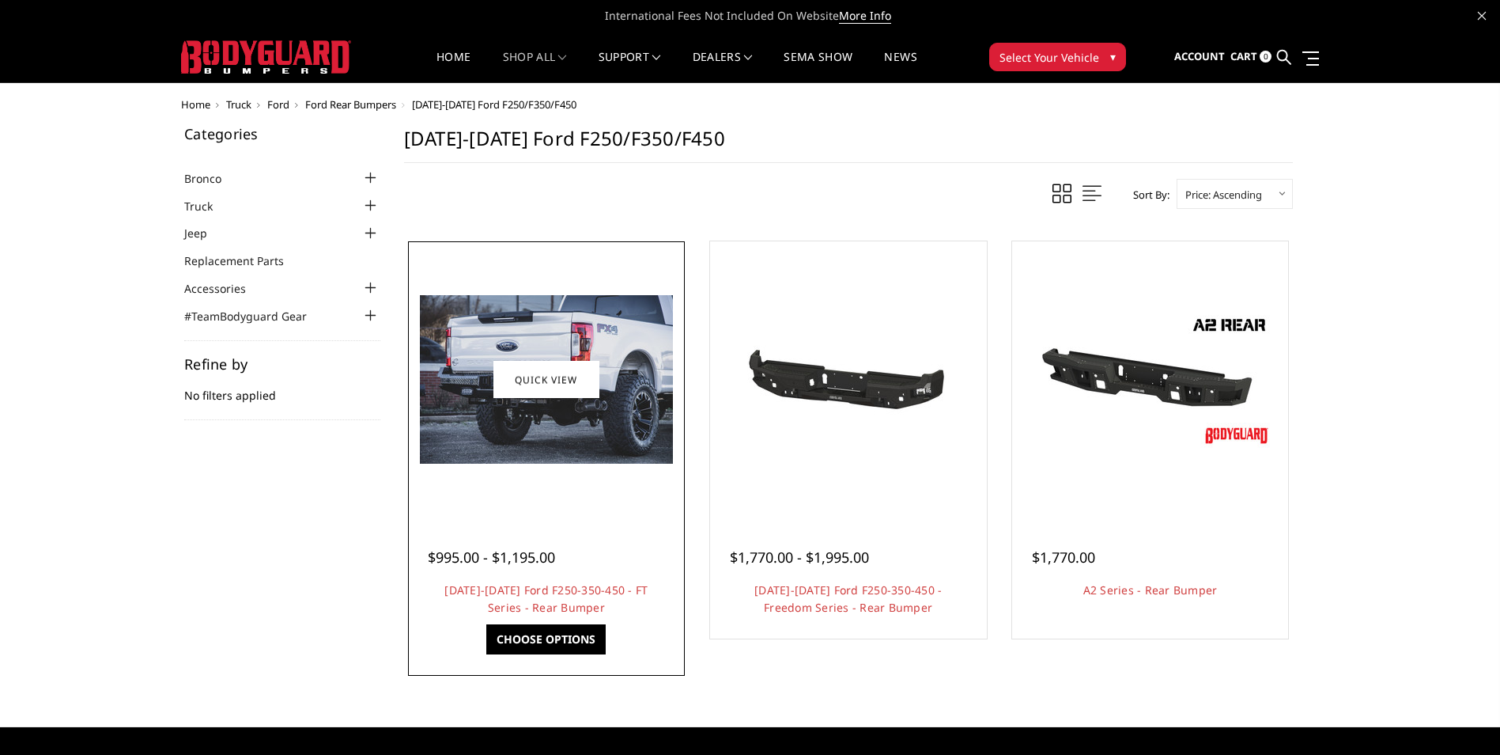
click at [554, 554] on span "$995.00 - $1,195.00" at bounding box center [491, 556] width 127 height 19
click at [541, 586] on link "[DATE]-[DATE] Ford F250-350-450 - FT Series - Rear Bumper" at bounding box center [546, 598] width 203 height 32
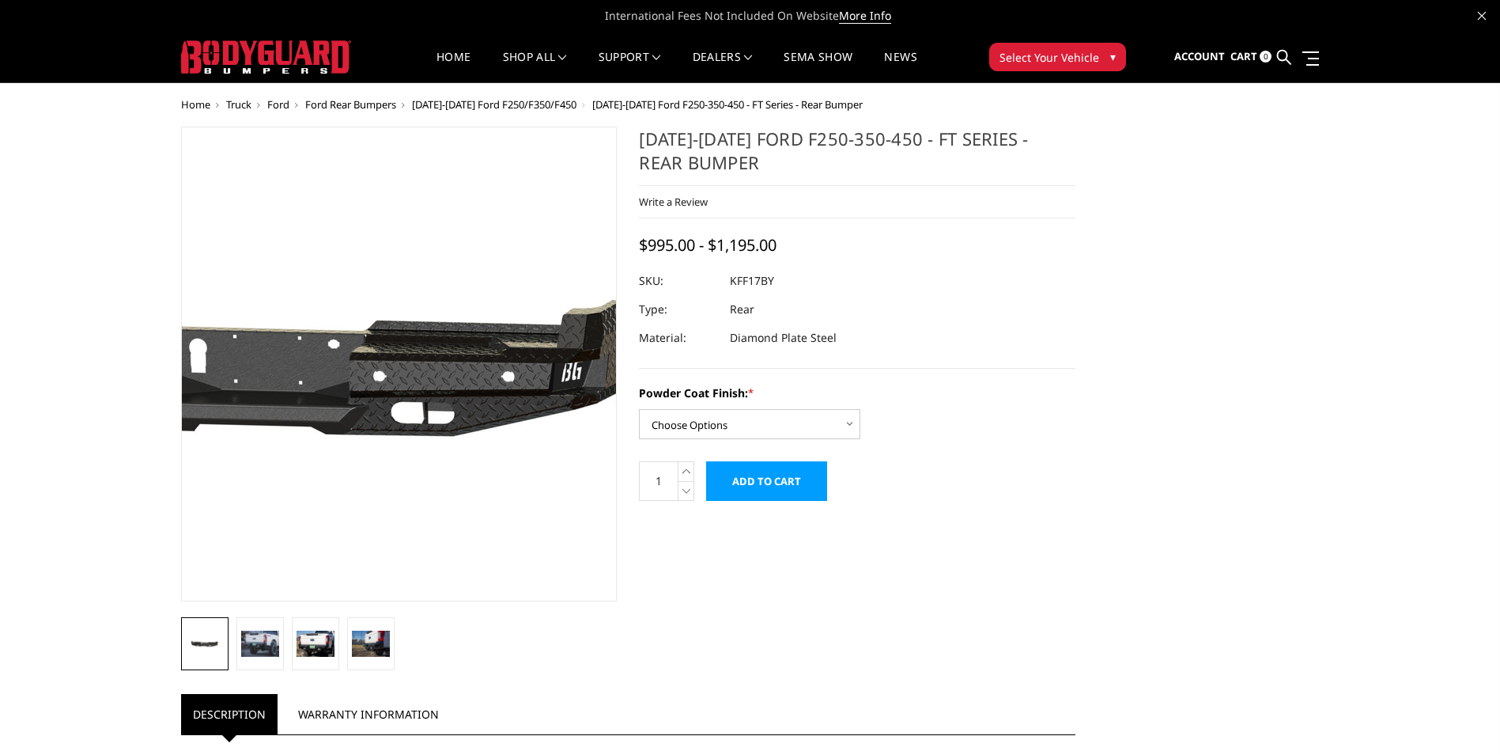
click at [485, 376] on img at bounding box center [281, 364] width 1012 height 482
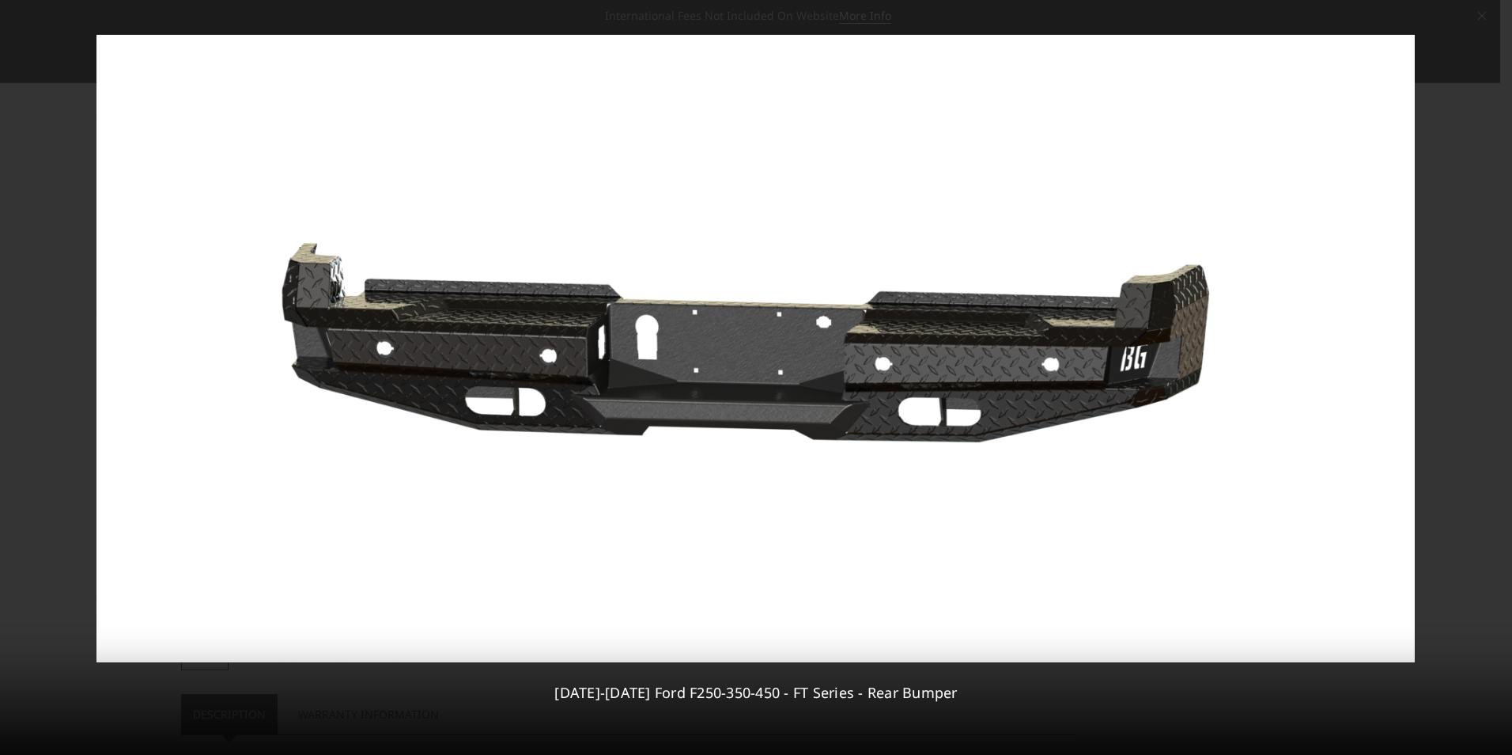
click at [1479, 371] on div "1 / [PHONE_NUMBER][DATE][DATE] Ford F250-350-450 - FT Series - Rear Bumper" at bounding box center [756, 377] width 1512 height 755
click at [1489, 377] on icon at bounding box center [1492, 377] width 19 height 19
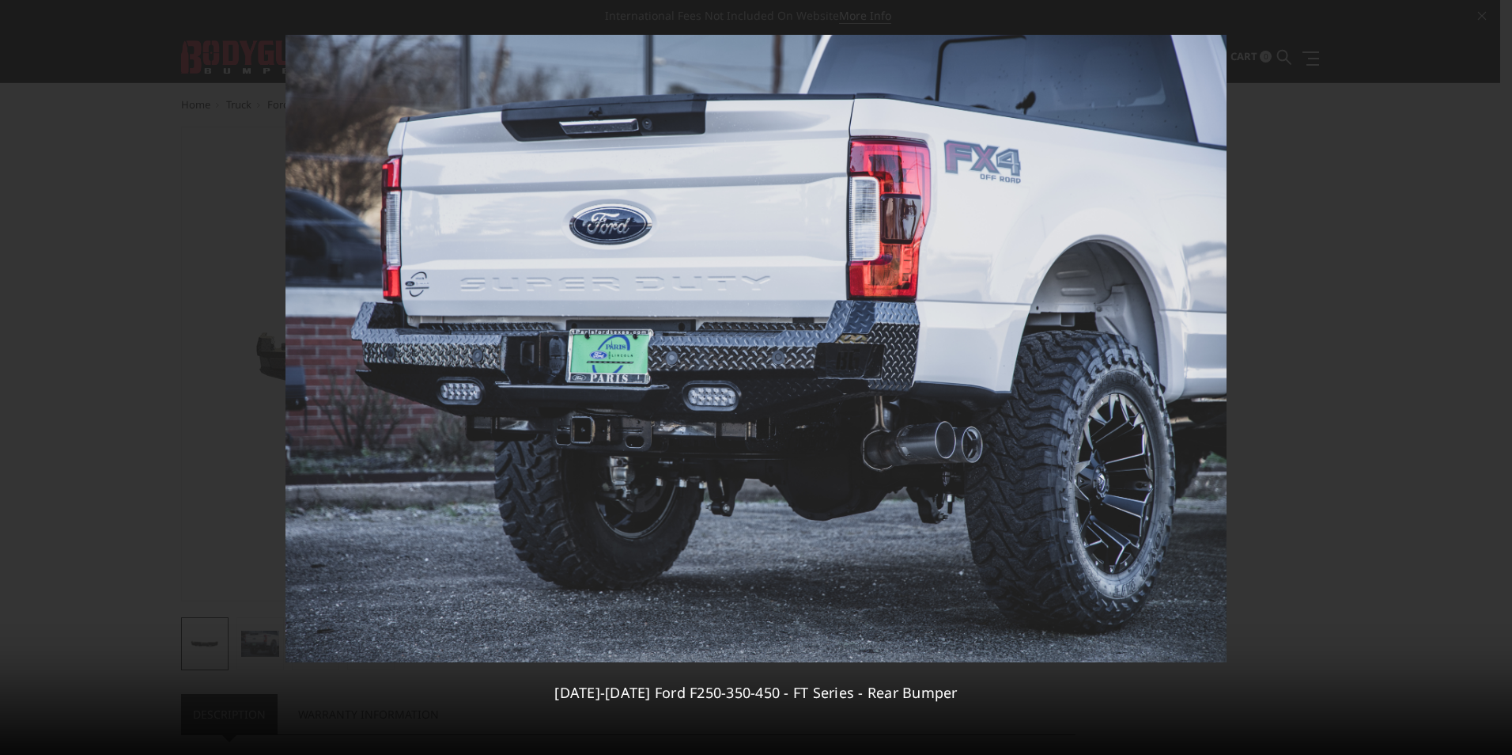
click at [1489, 377] on div "2 / 4 2017-2022 Ford F250-350-450 - FT Series - Rear Bumper" at bounding box center [756, 377] width 1512 height 755
click at [1491, 382] on icon at bounding box center [1492, 377] width 19 height 19
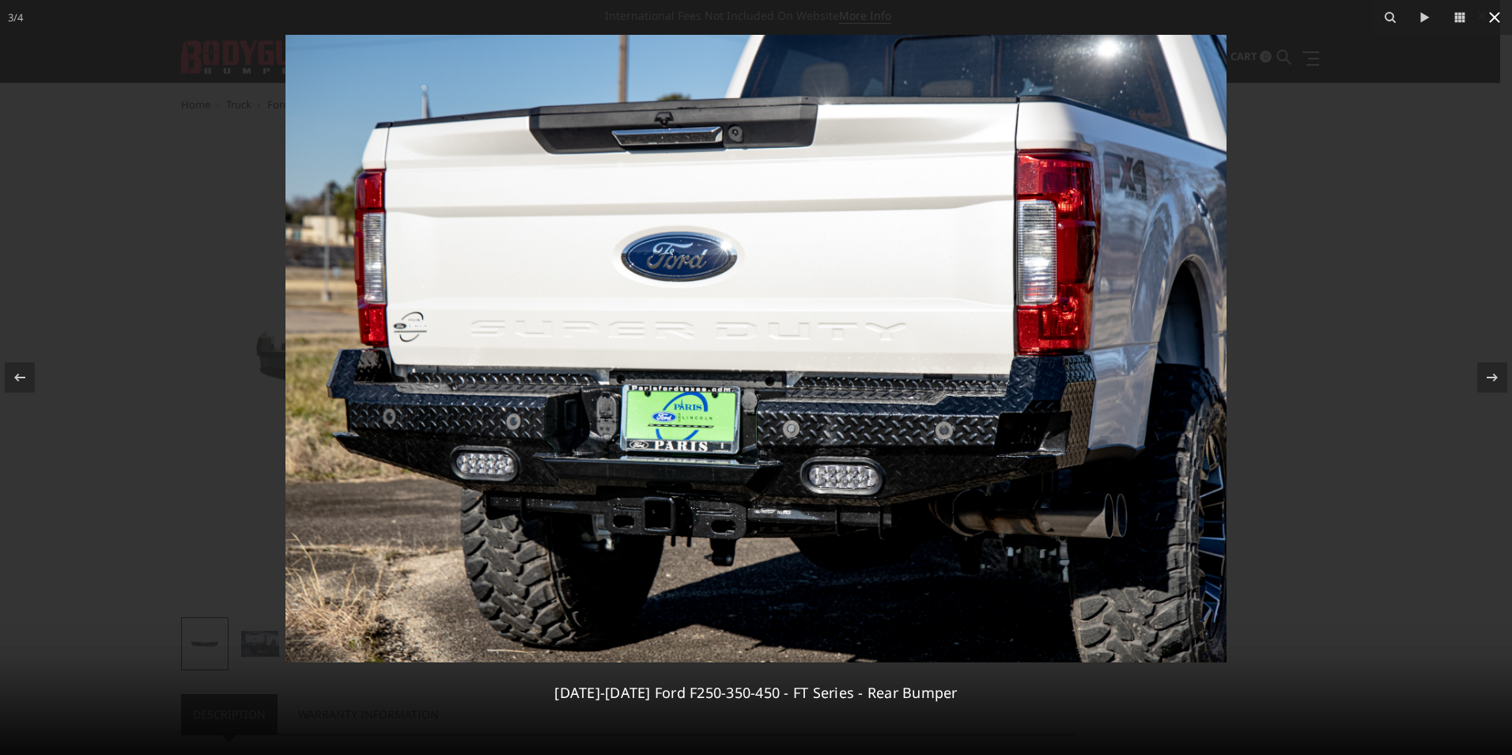
click at [1497, 14] on icon at bounding box center [1494, 17] width 11 height 11
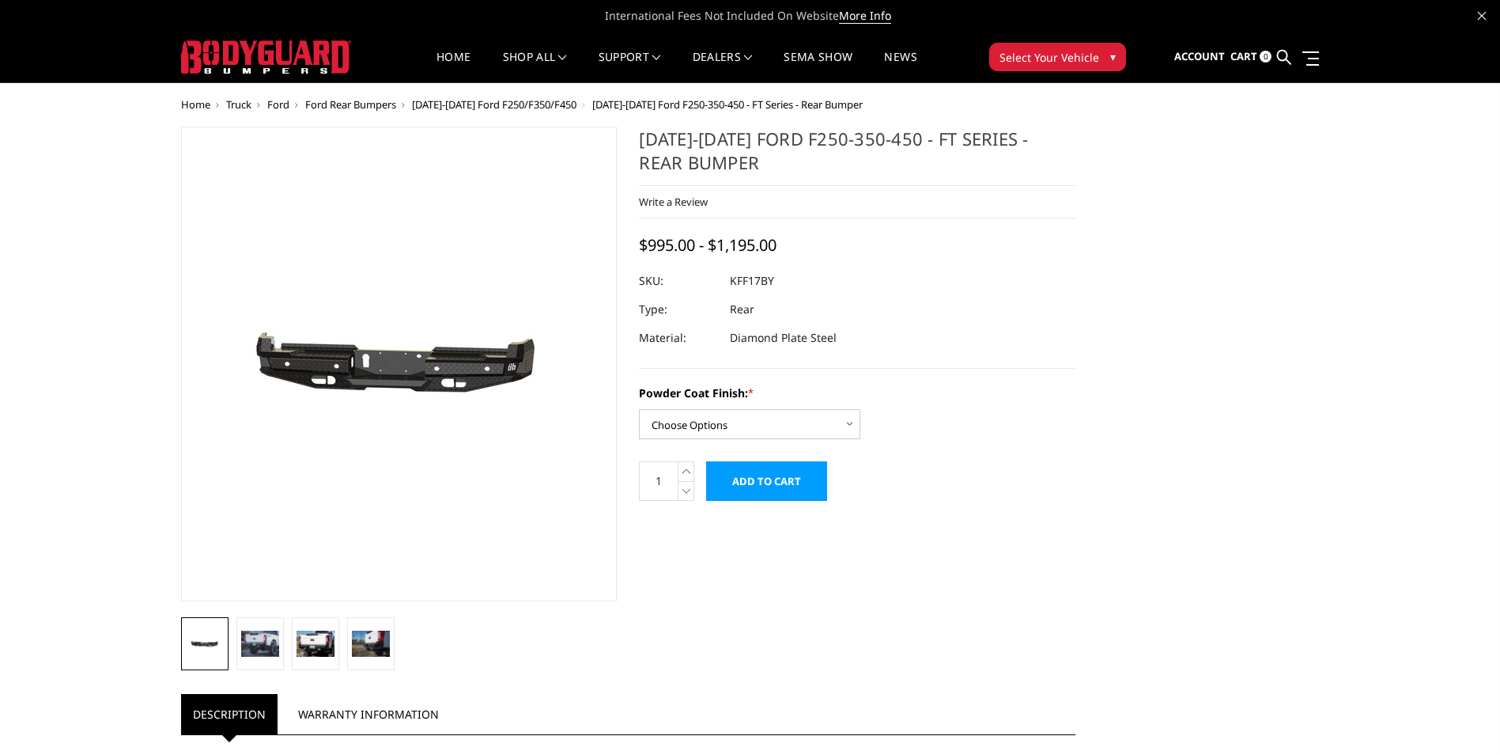
click at [486, 105] on span "[DATE]-[DATE] Ford F250/F350/F450" at bounding box center [494, 104] width 165 height 14
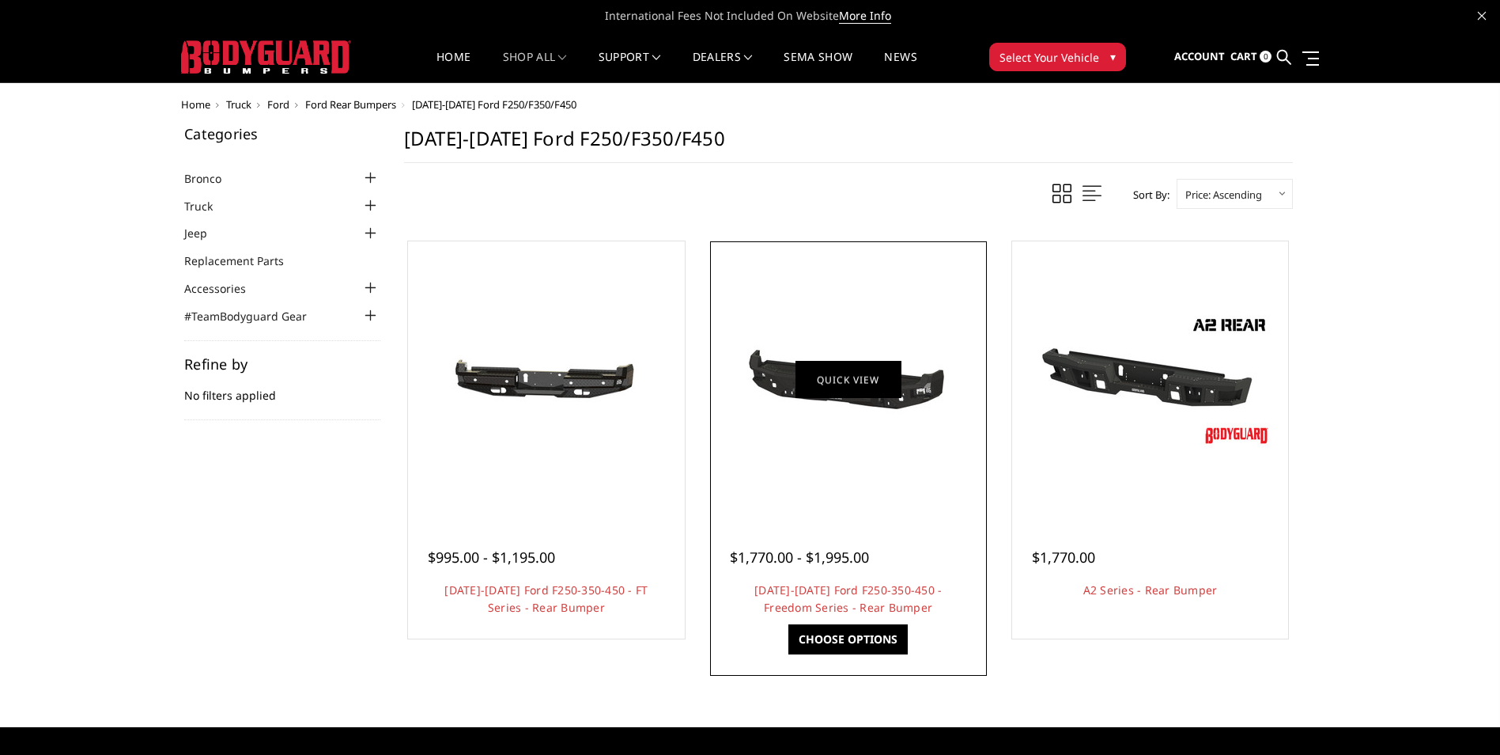
click at [847, 390] on link "Quick view" at bounding box center [849, 379] width 106 height 37
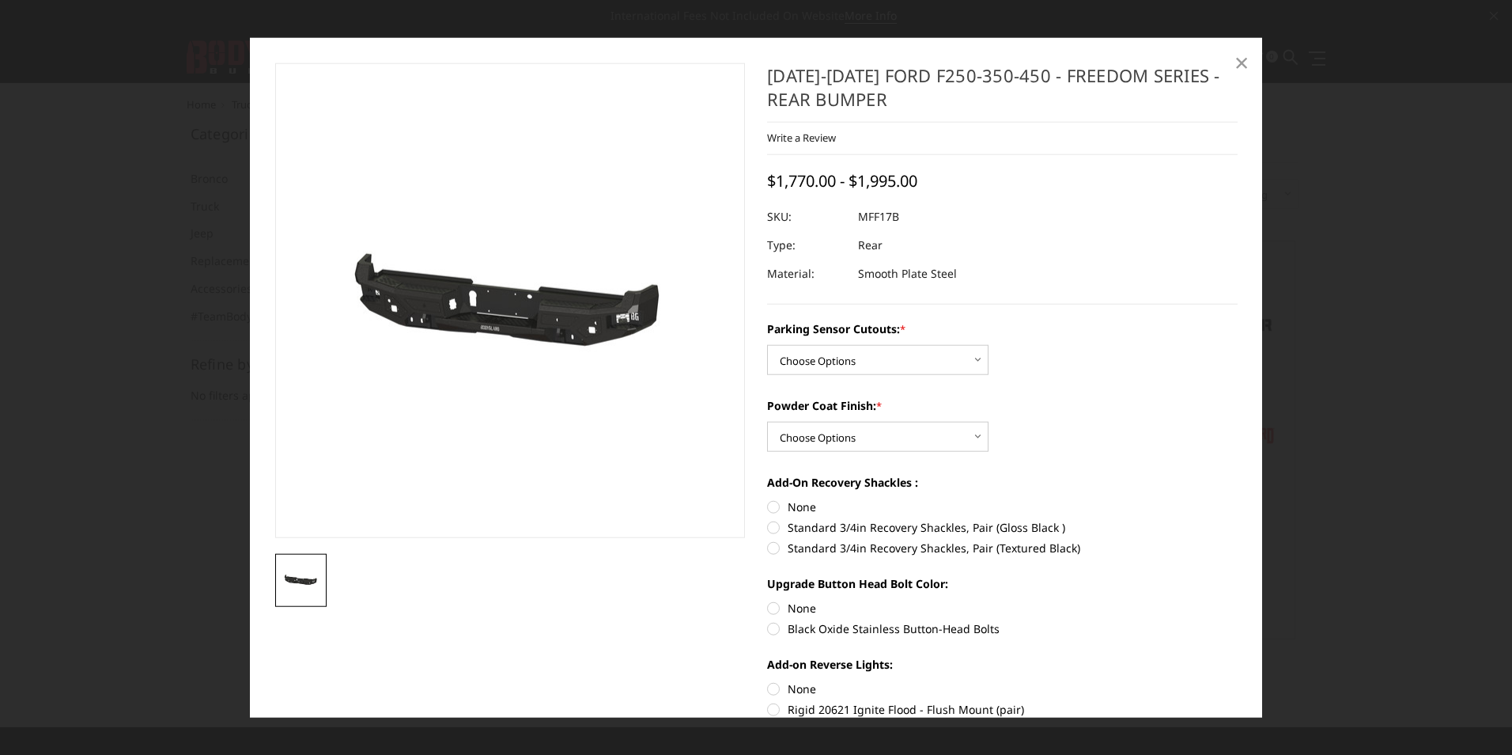
click at [1247, 64] on span "×" at bounding box center [1242, 61] width 14 height 34
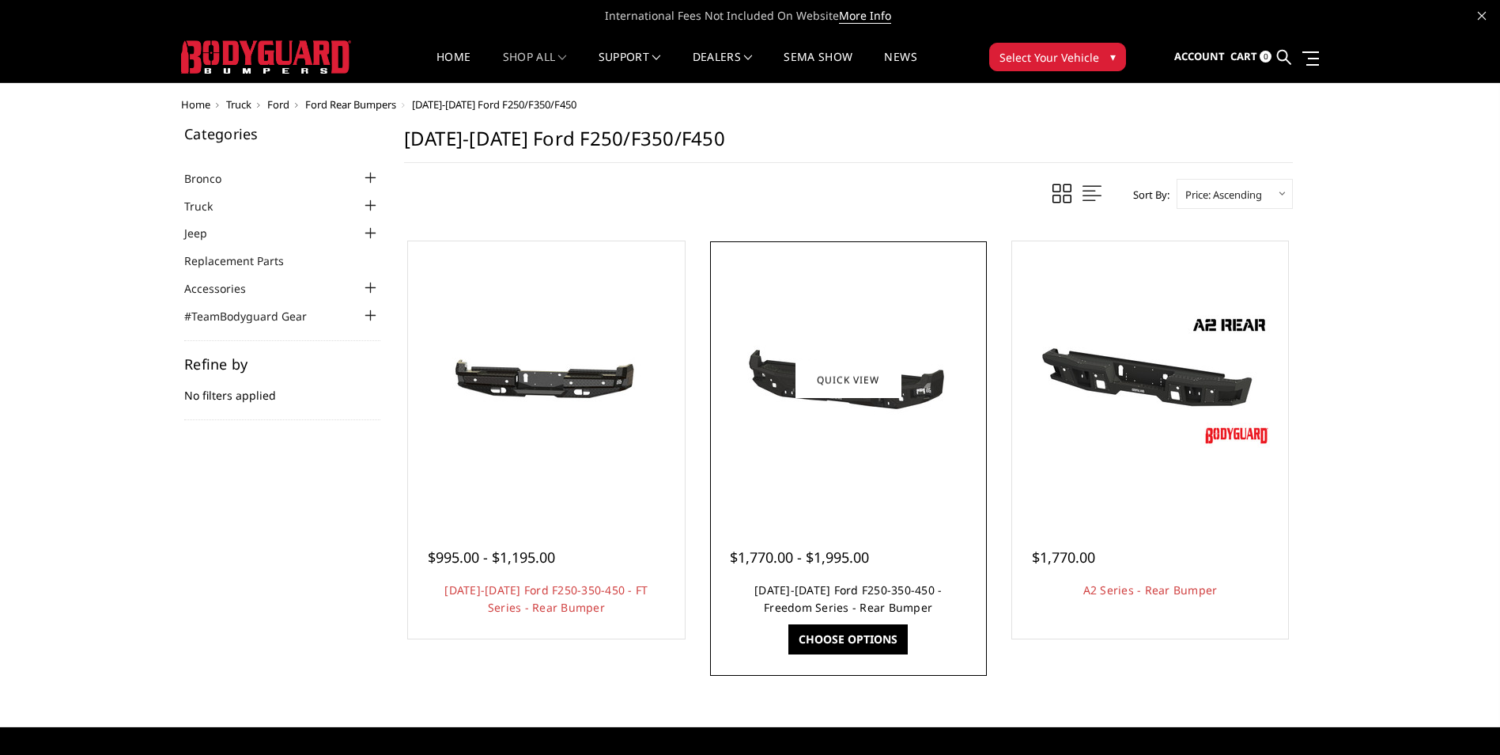
click at [824, 591] on link "[DATE]-[DATE] Ford F250-350-450 - Freedom Series - Rear Bumper" at bounding box center [848, 598] width 187 height 32
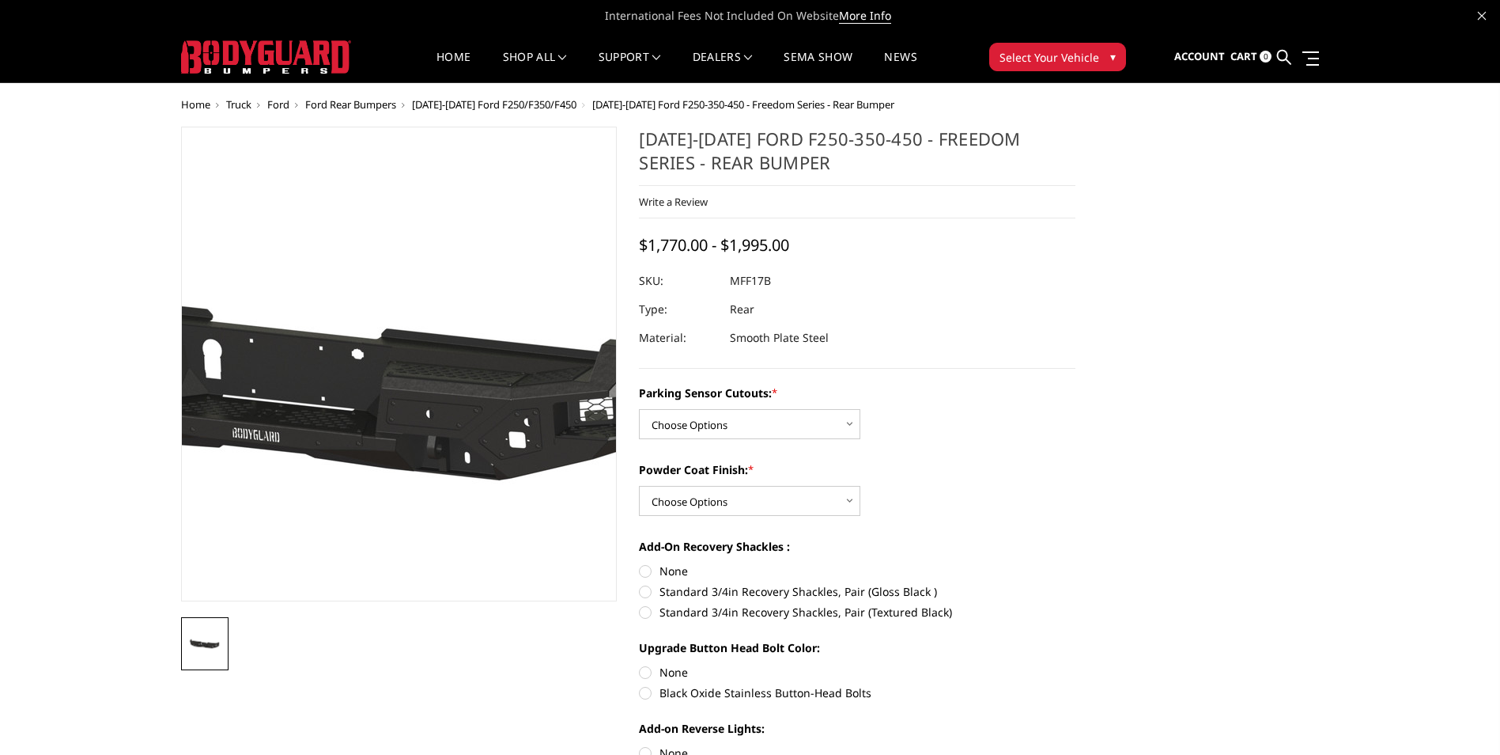
click at [469, 389] on img at bounding box center [307, 364] width 1012 height 482
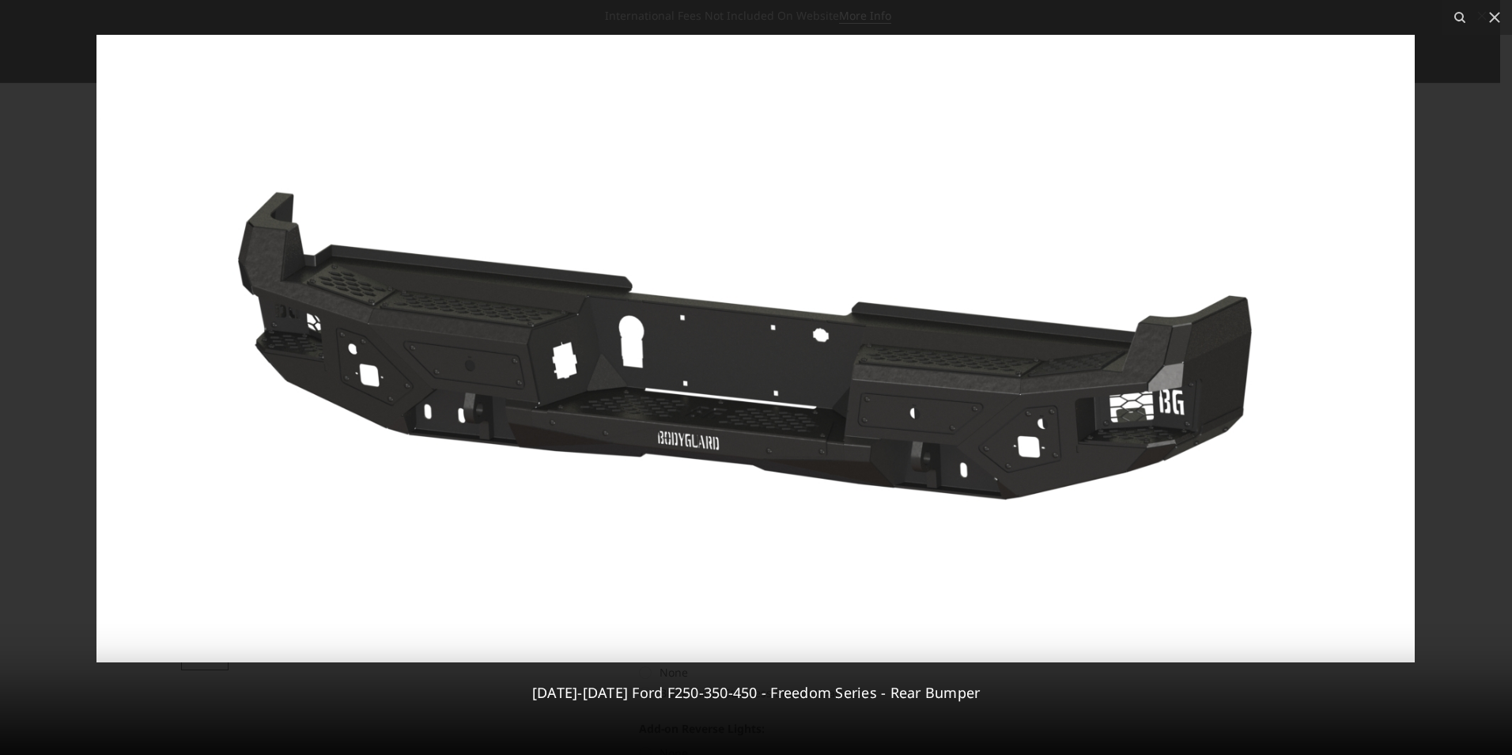
click at [1135, 393] on img at bounding box center [755, 348] width 1319 height 627
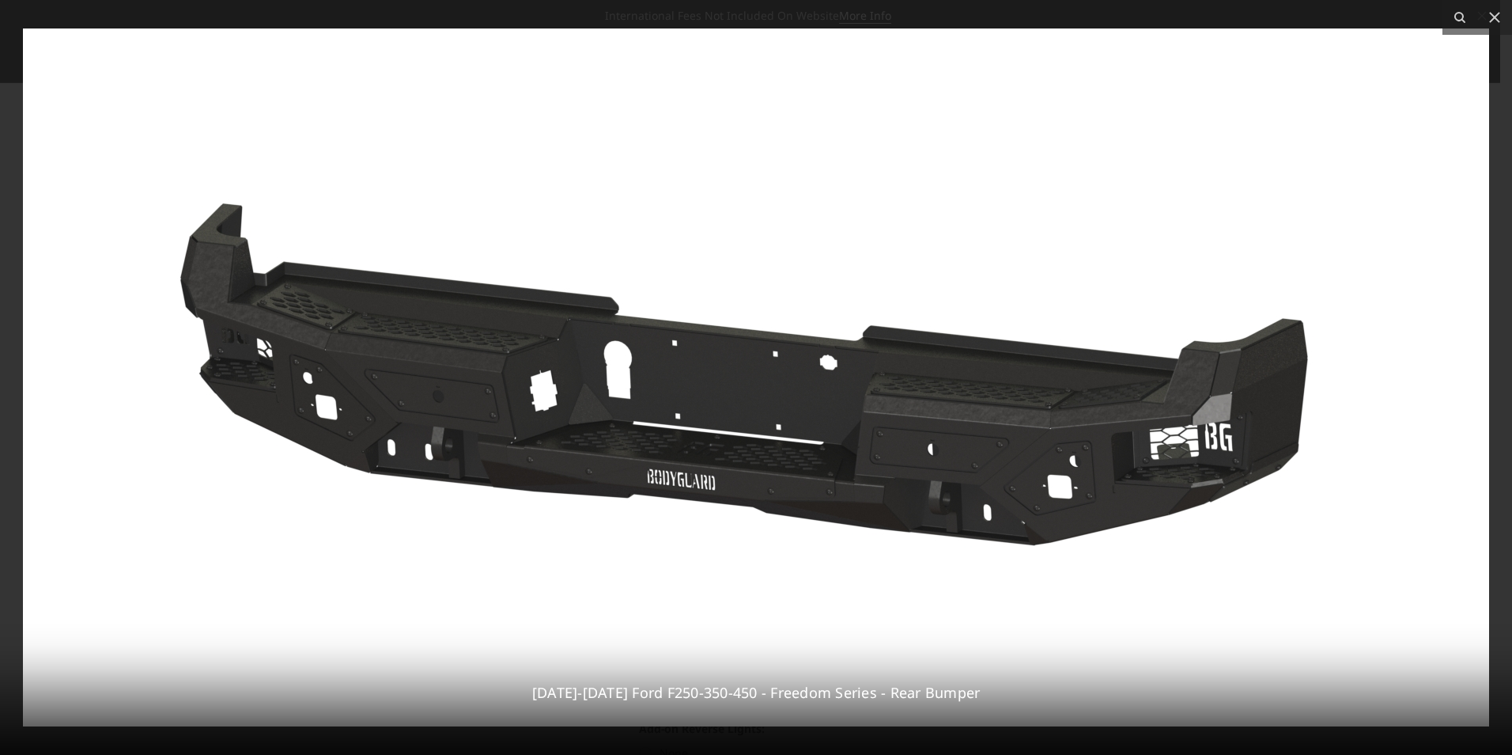
click at [1134, 393] on img at bounding box center [756, 377] width 1466 height 698
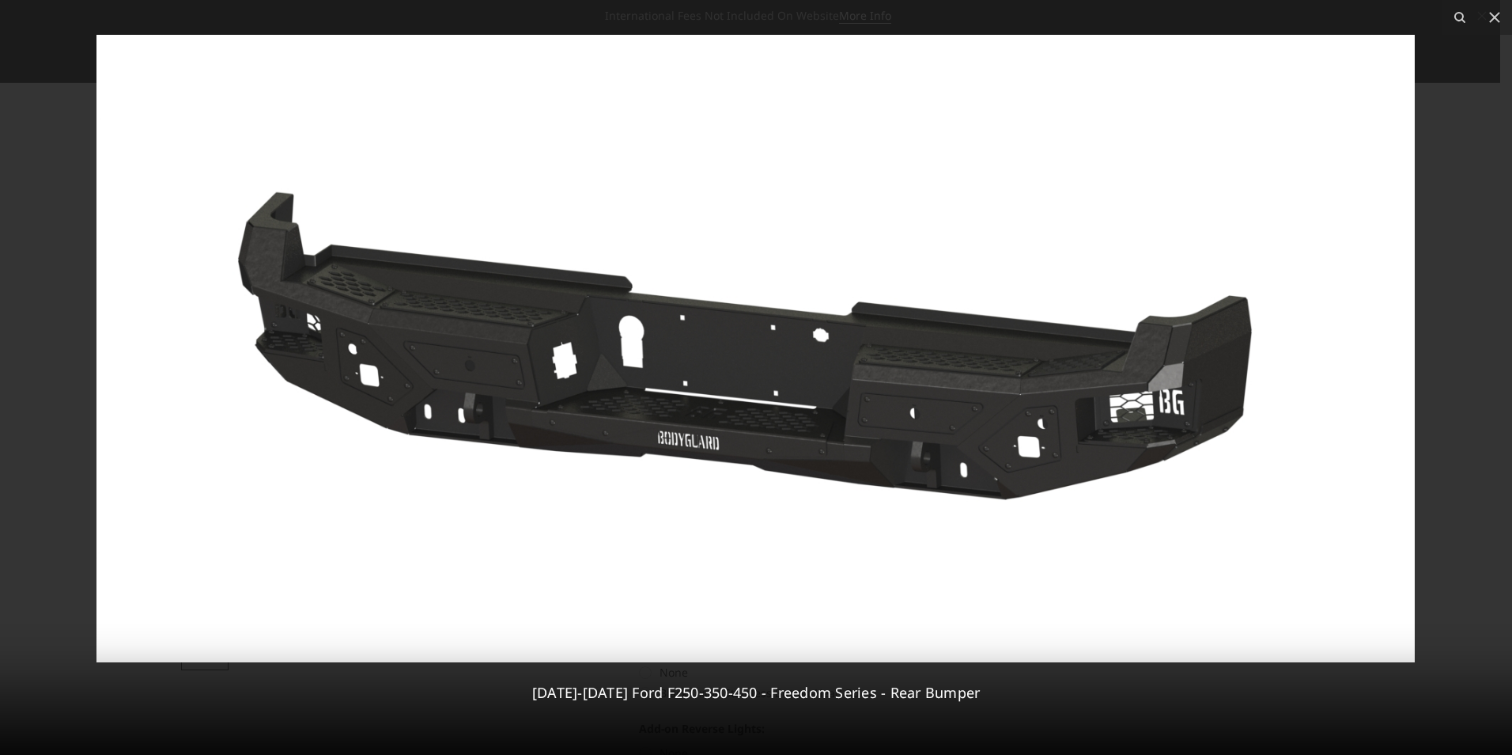
click at [1450, 289] on div at bounding box center [756, 377] width 1512 height 755
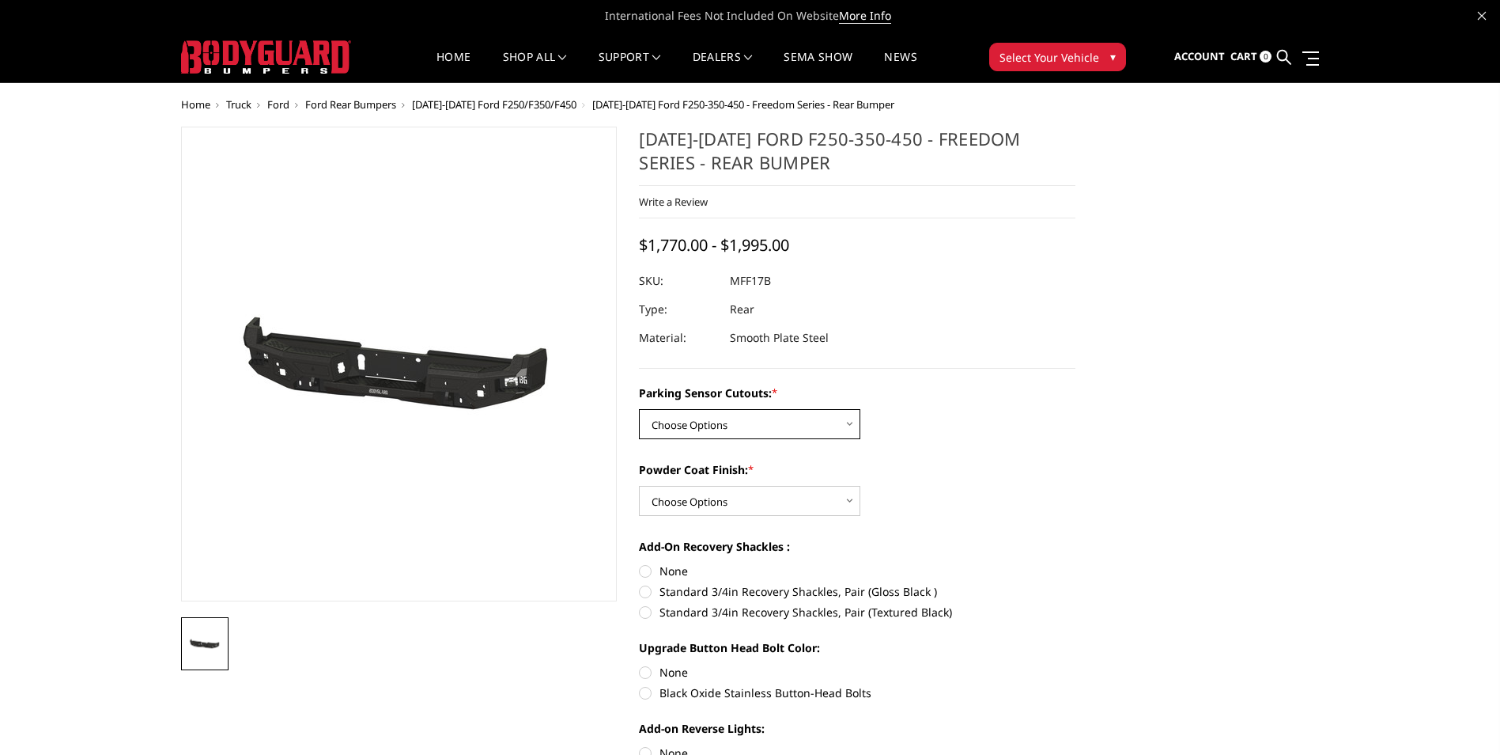
click at [804, 409] on select "Choose Options No - Without Parking Sensor Cutouts Yes - With Parking Sensor Cu…" at bounding box center [749, 424] width 221 height 30
select select "3074"
click at [639, 409] on select "Choose Options No - Without Parking Sensor Cutouts Yes - With Parking Sensor Cu…" at bounding box center [749, 424] width 221 height 30
